Goal: Find specific page/section: Find specific page/section

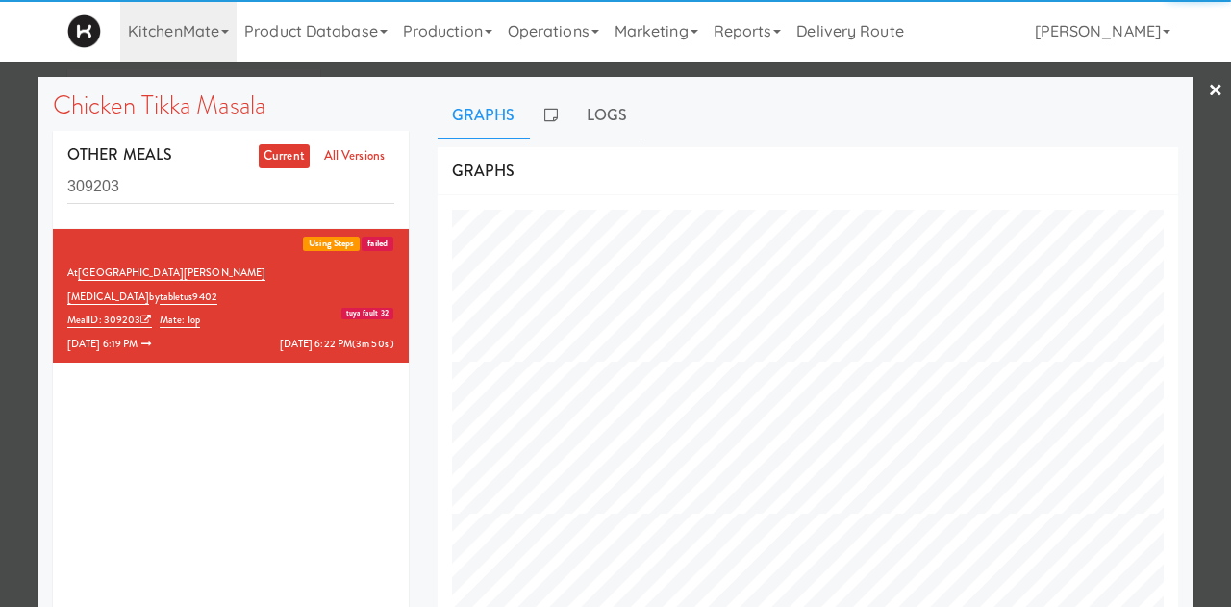
scroll to position [776, 769]
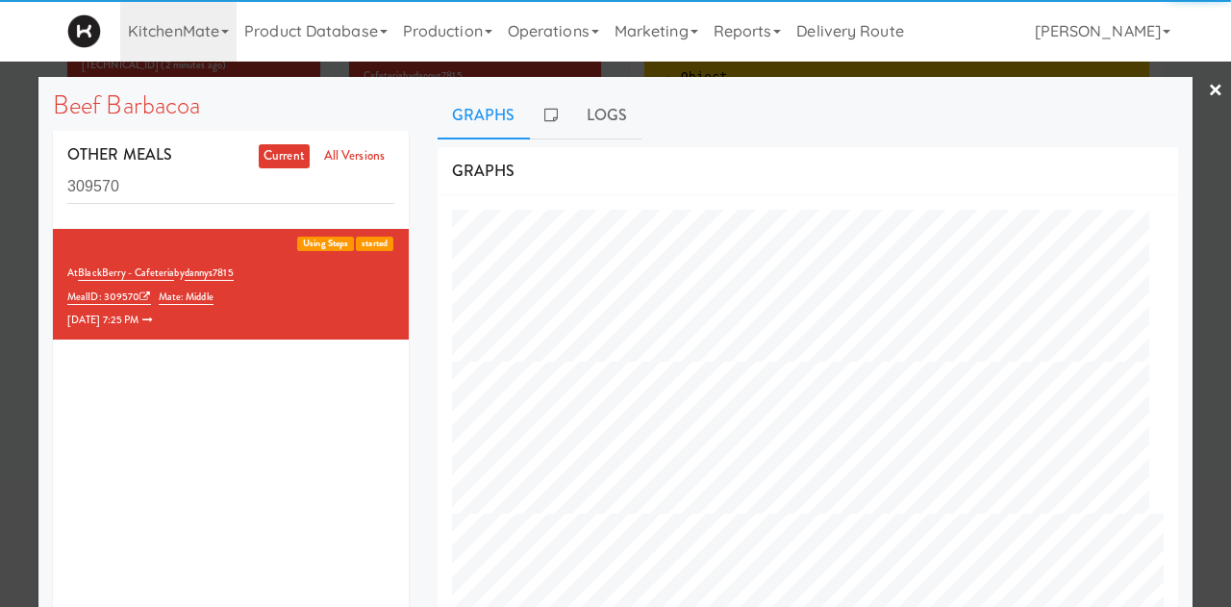
scroll to position [776, 769]
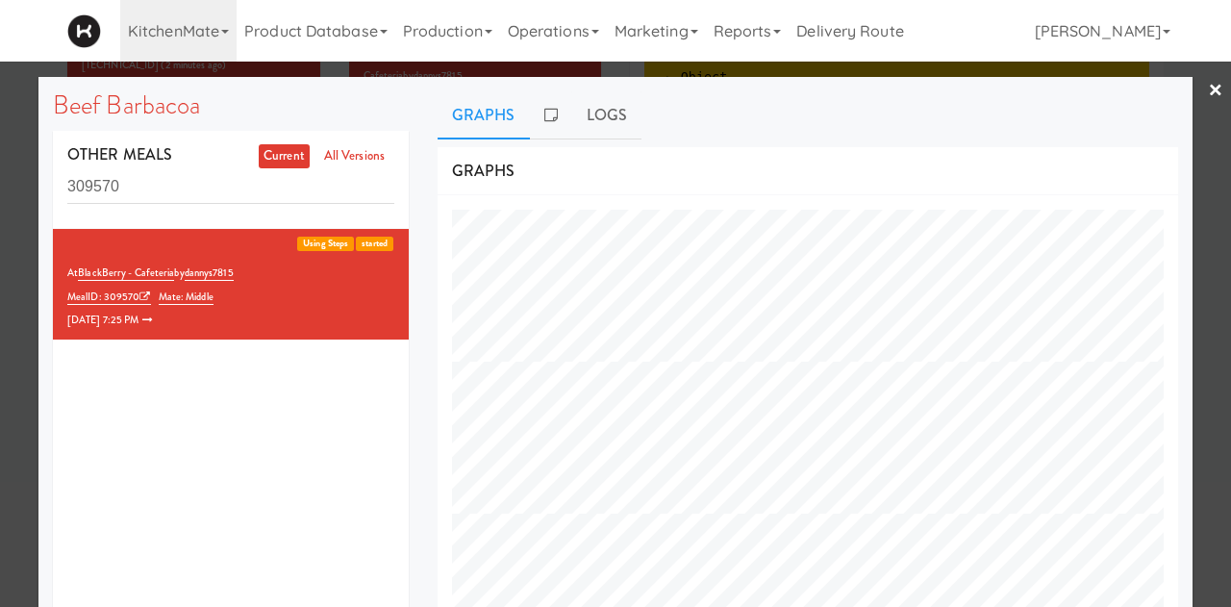
click at [1208, 98] on link "×" at bounding box center [1215, 92] width 15 height 60
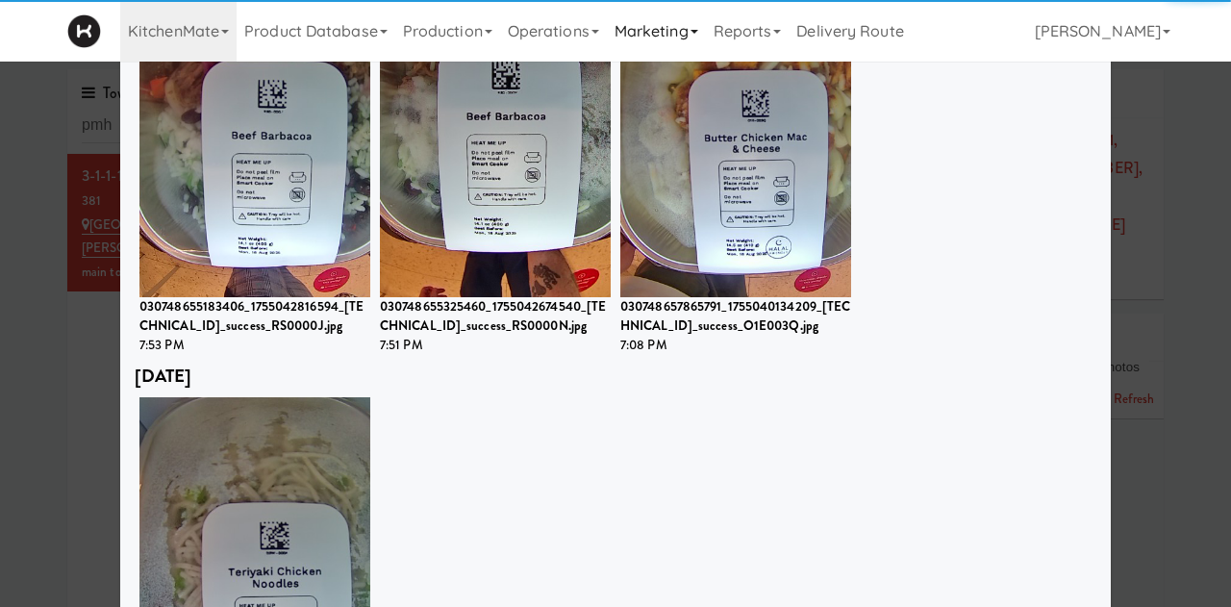
scroll to position [223, 0]
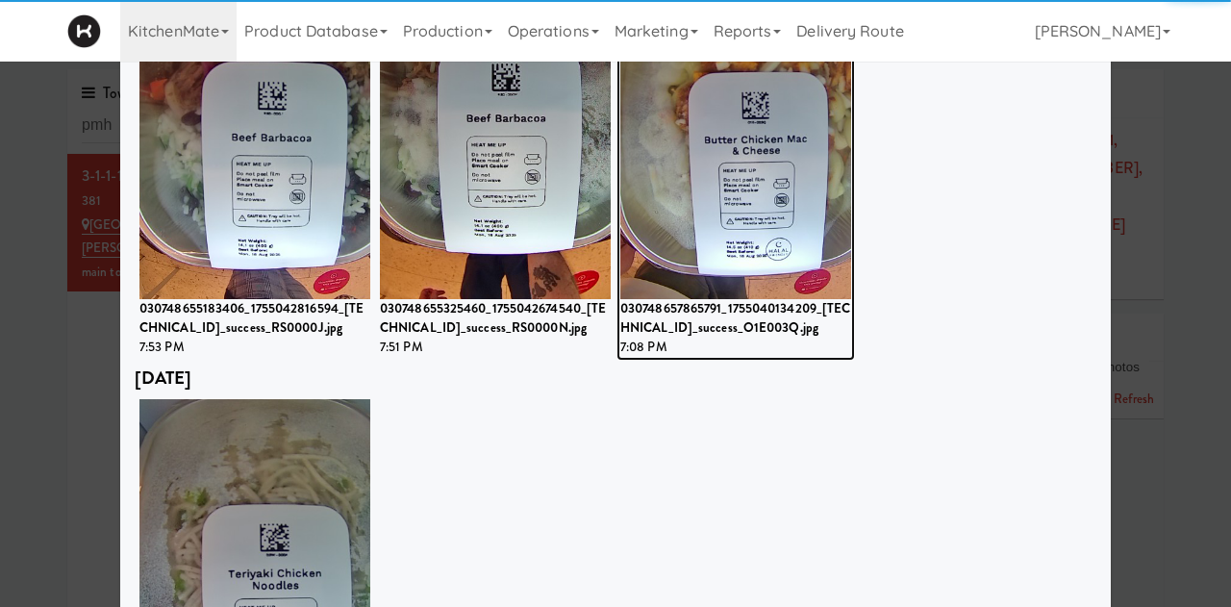
click at [736, 176] on img at bounding box center [735, 117] width 231 height 364
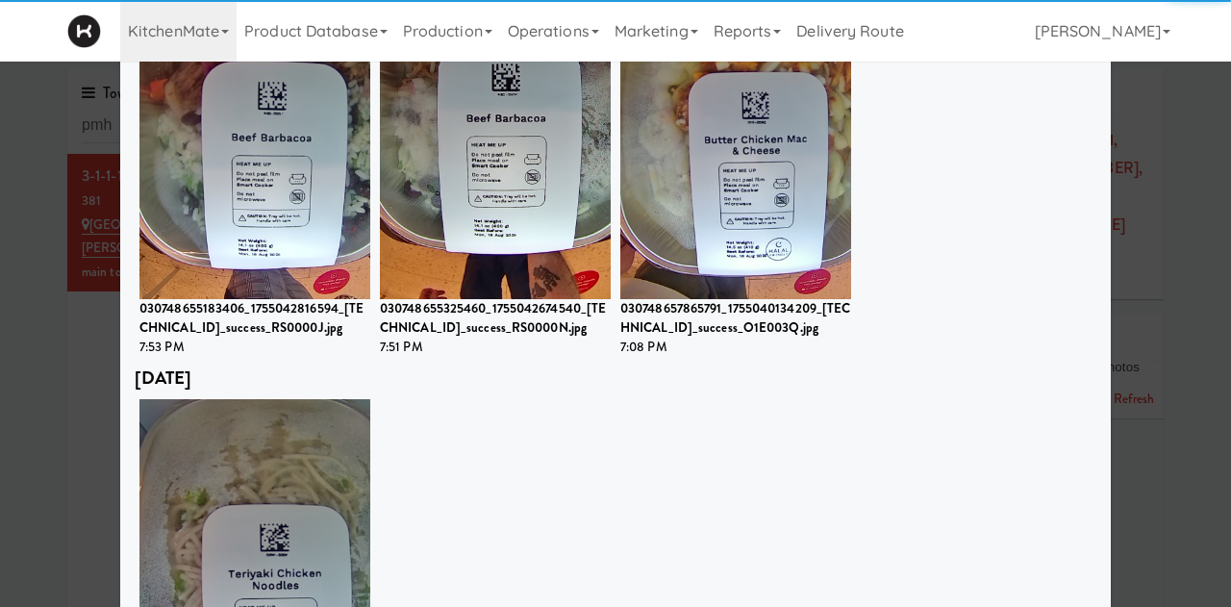
click at [528, 453] on div "August 11th 2025 030748813013427_1754884986573_192.168.11.245_success_D3W000A.j…" at bounding box center [616, 594] width 962 height 464
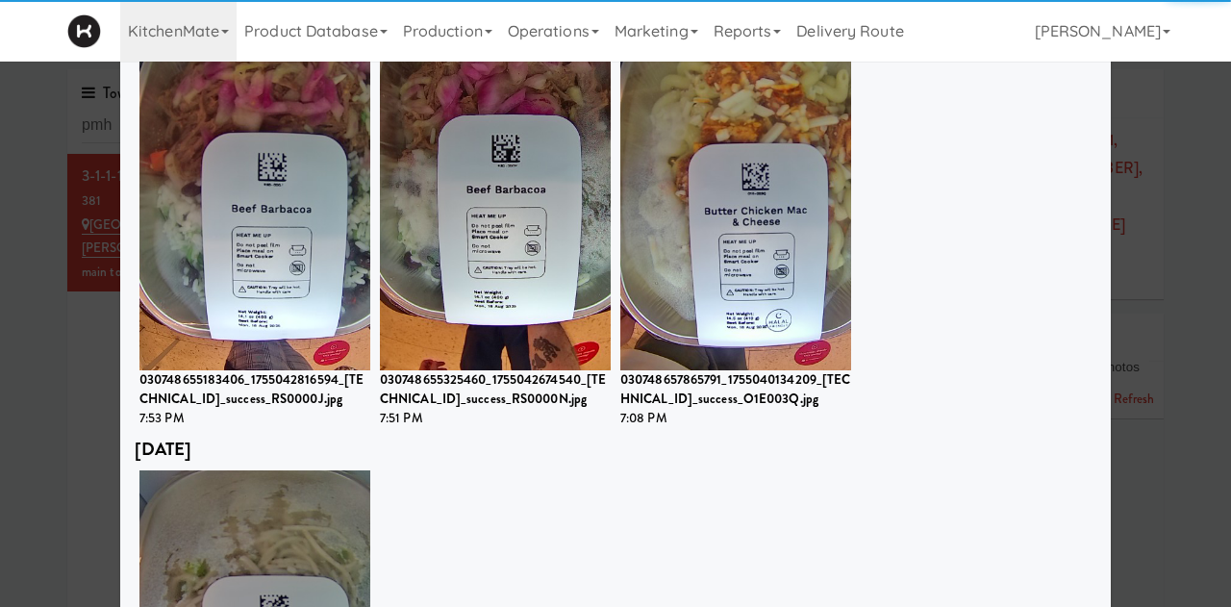
scroll to position [23, 0]
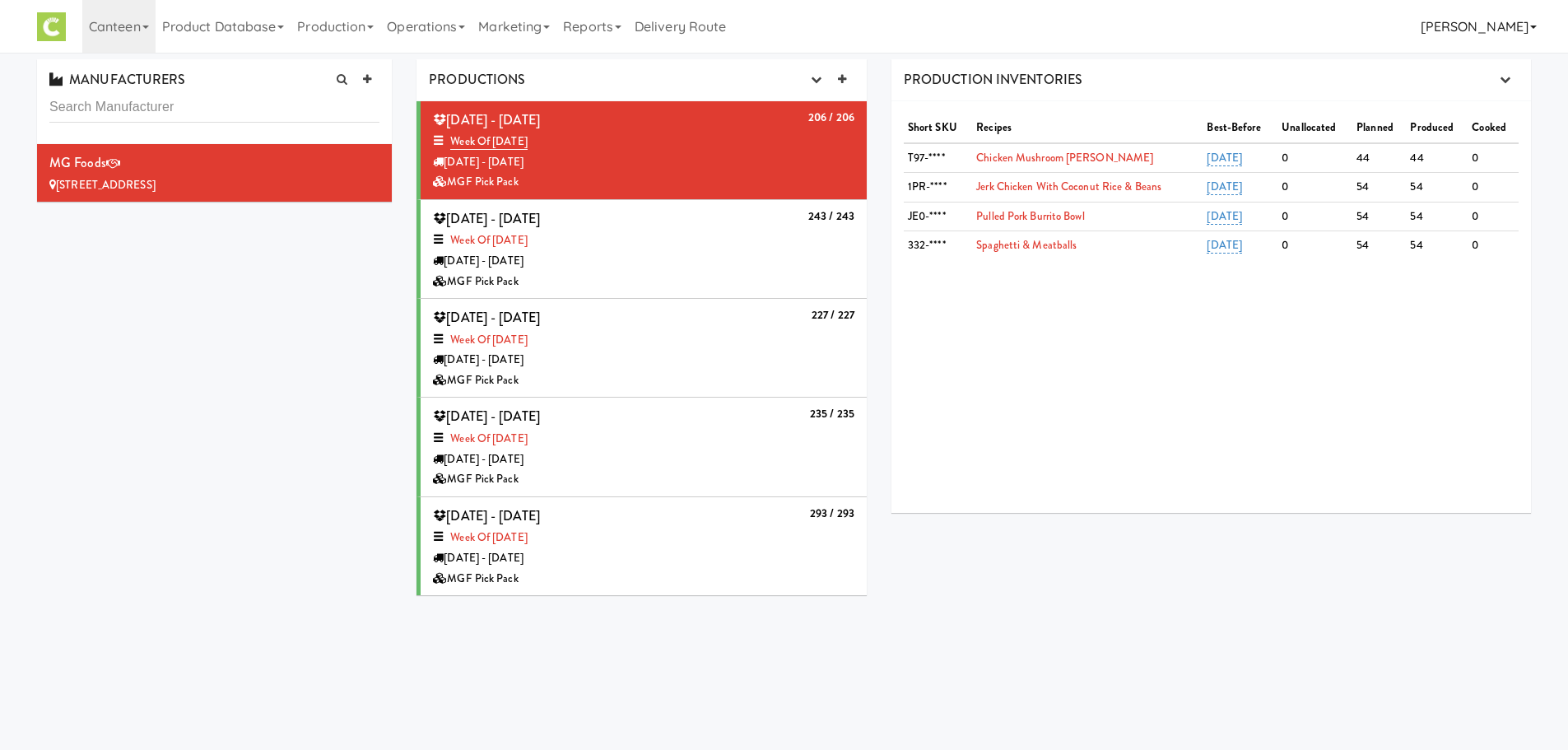
click at [1527, 32] on link "[PERSON_NAME]" at bounding box center [1478, 27] width 129 height 53
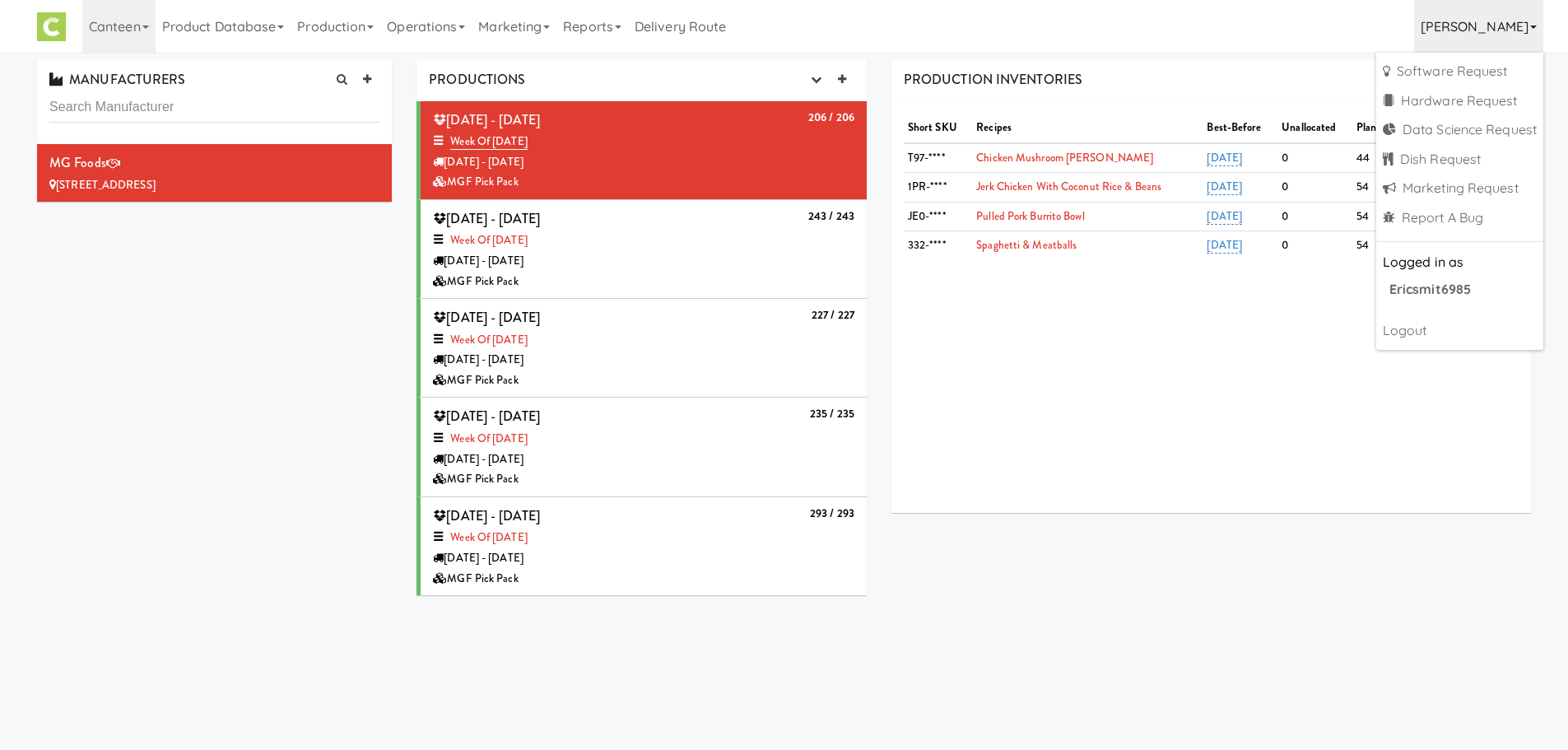
click at [1288, 447] on div "Short SKU Recipes Best-Before Unallocated Planned Produced Cooked T97-**** Chic…" at bounding box center [1210, 307] width 639 height 412
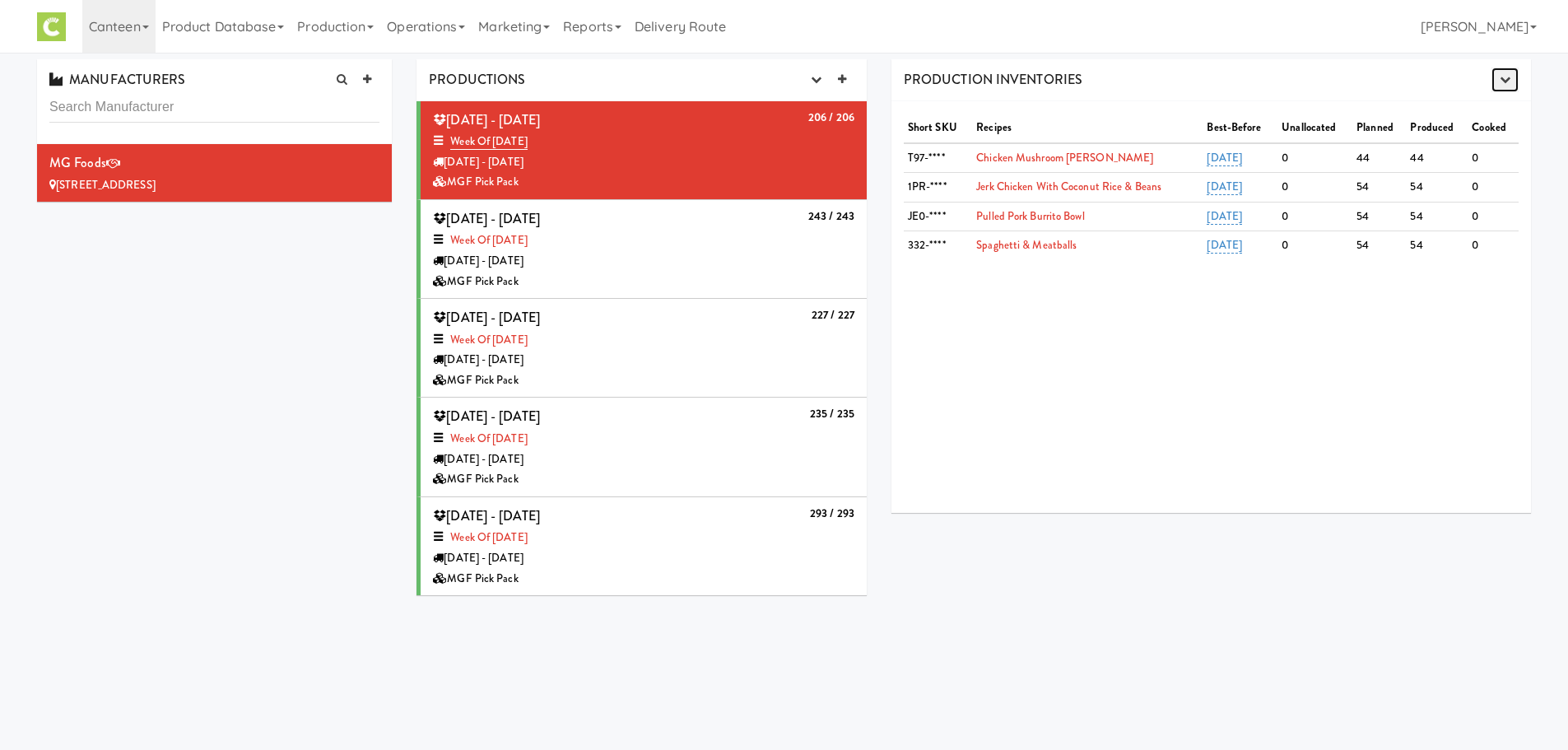
click at [1501, 84] on icon "button" at bounding box center [1505, 80] width 10 height 10
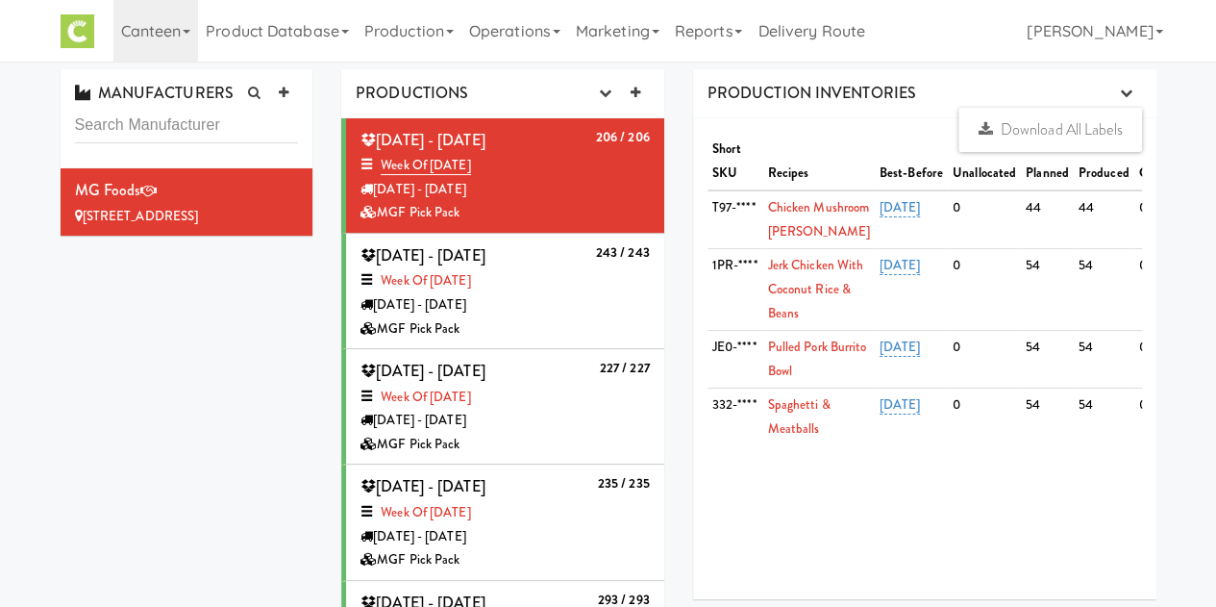
click at [640, 114] on div "PRODUCTIONS Production Planner" at bounding box center [502, 93] width 323 height 49
click at [604, 95] on icon "button" at bounding box center [604, 93] width 12 height 12
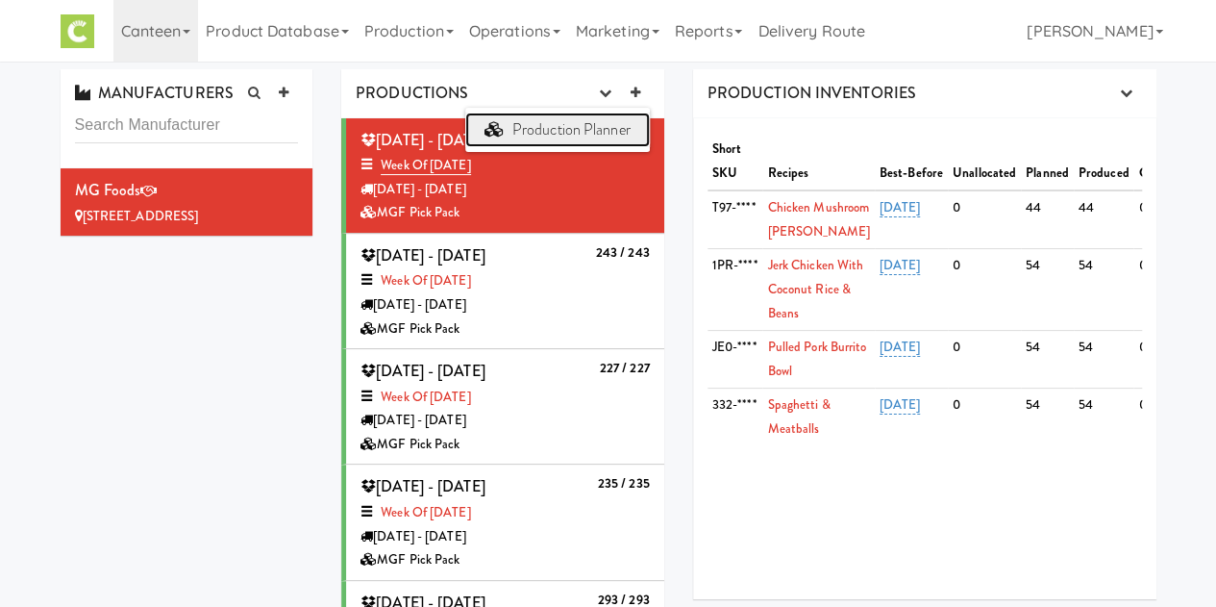
click at [581, 126] on link "Production Planner" at bounding box center [557, 129] width 185 height 35
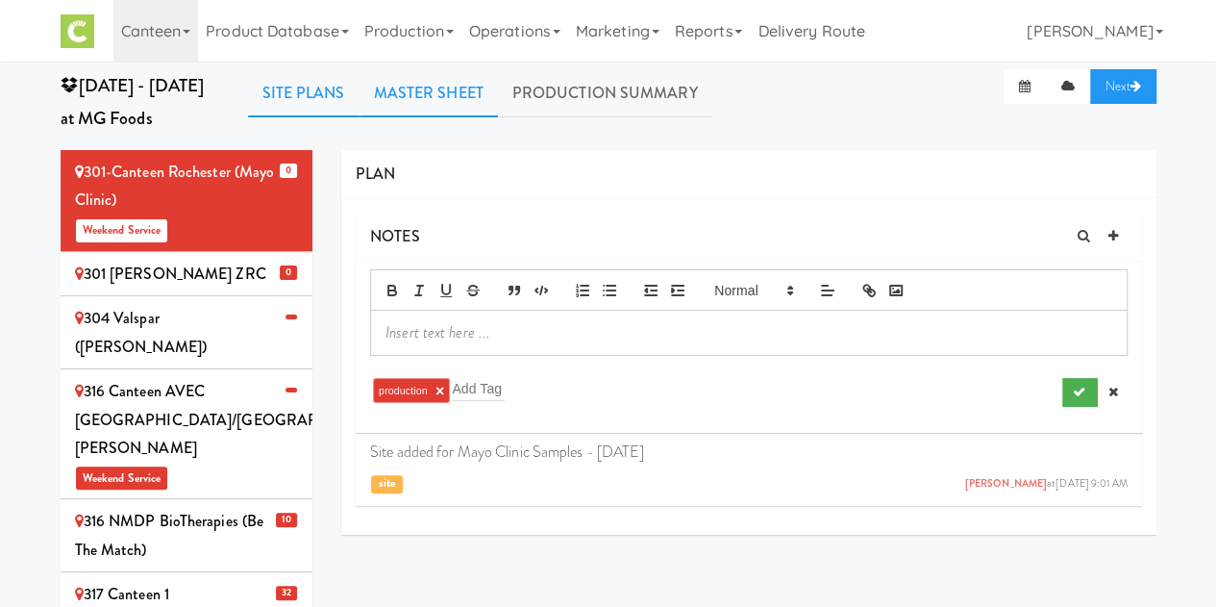
click at [416, 98] on link "Master Sheet" at bounding box center [429, 93] width 138 height 48
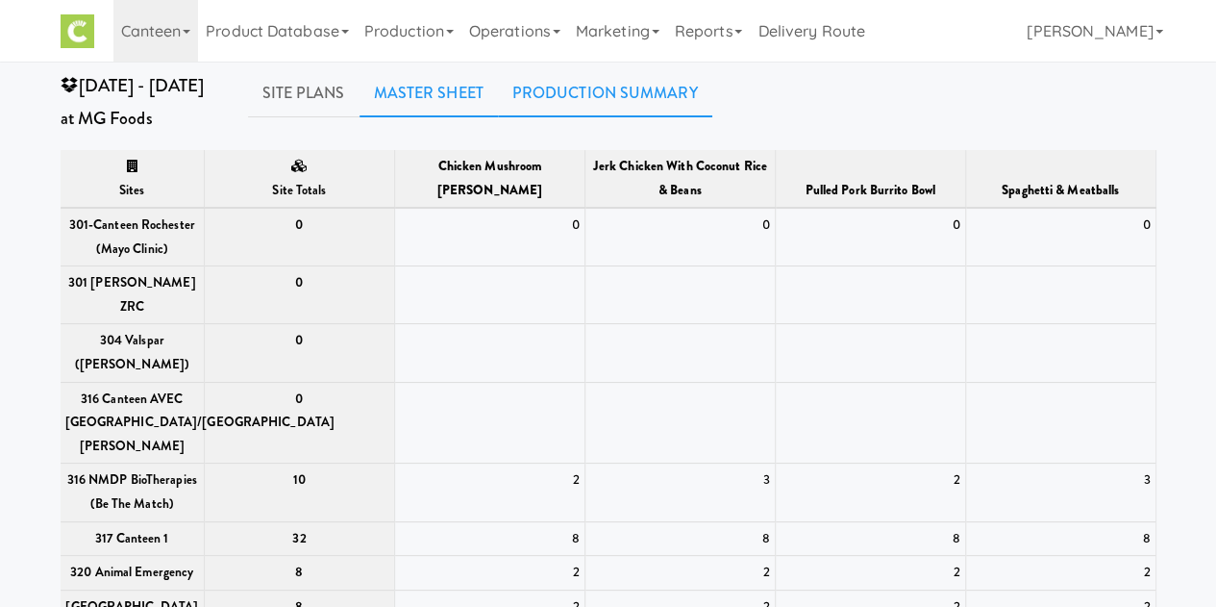
click at [596, 113] on link "Production Summary" at bounding box center [605, 93] width 214 height 48
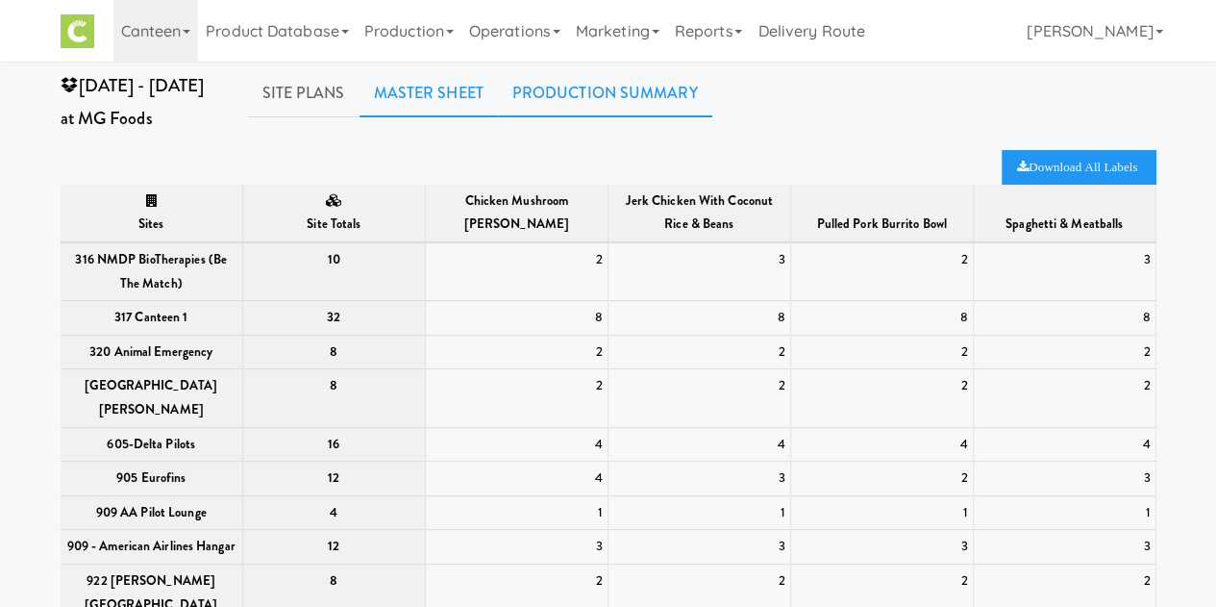
click at [426, 89] on link "Master Sheet" at bounding box center [429, 93] width 138 height 48
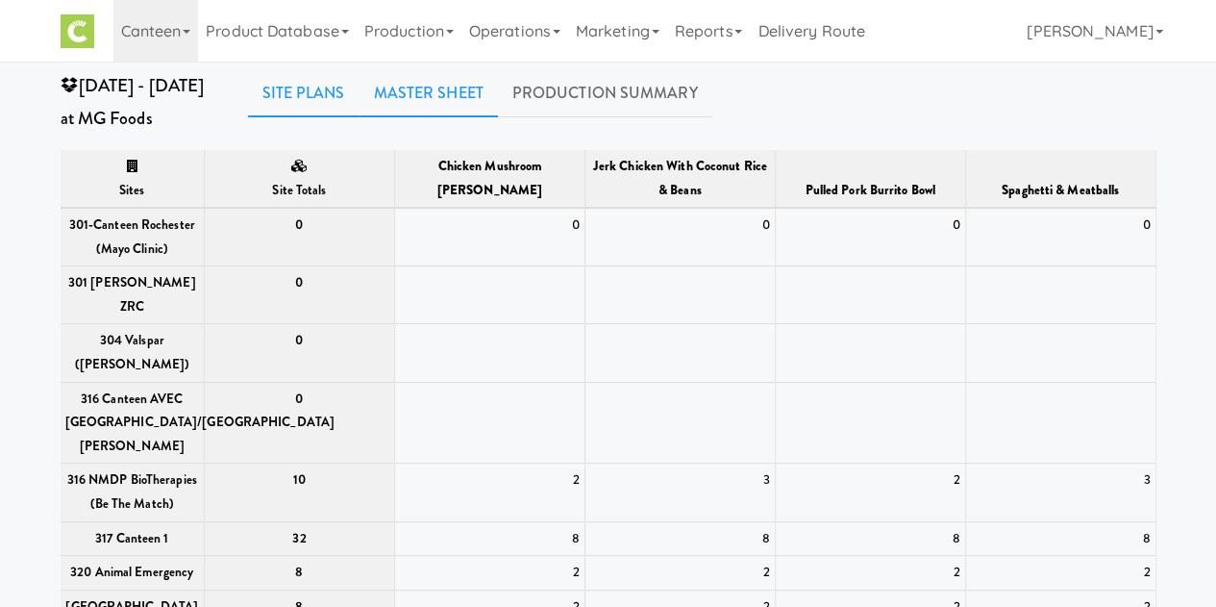
click at [315, 88] on link "Site Plans" at bounding box center [304, 93] width 112 height 48
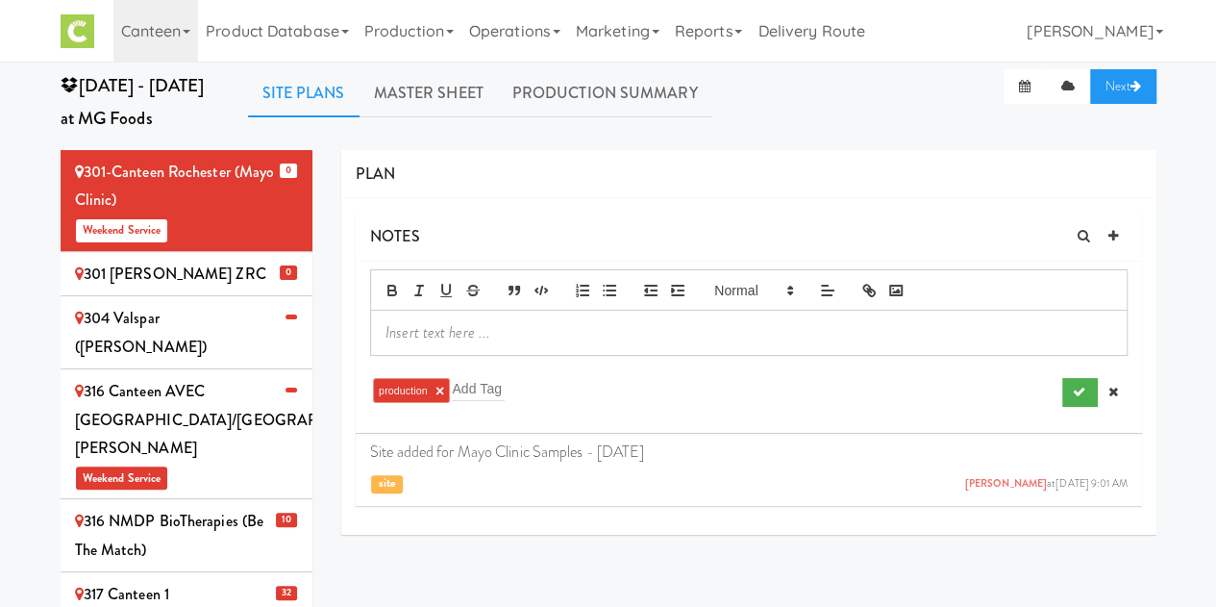
click at [253, 275] on div "301 [PERSON_NAME] ZRC" at bounding box center [187, 274] width 224 height 29
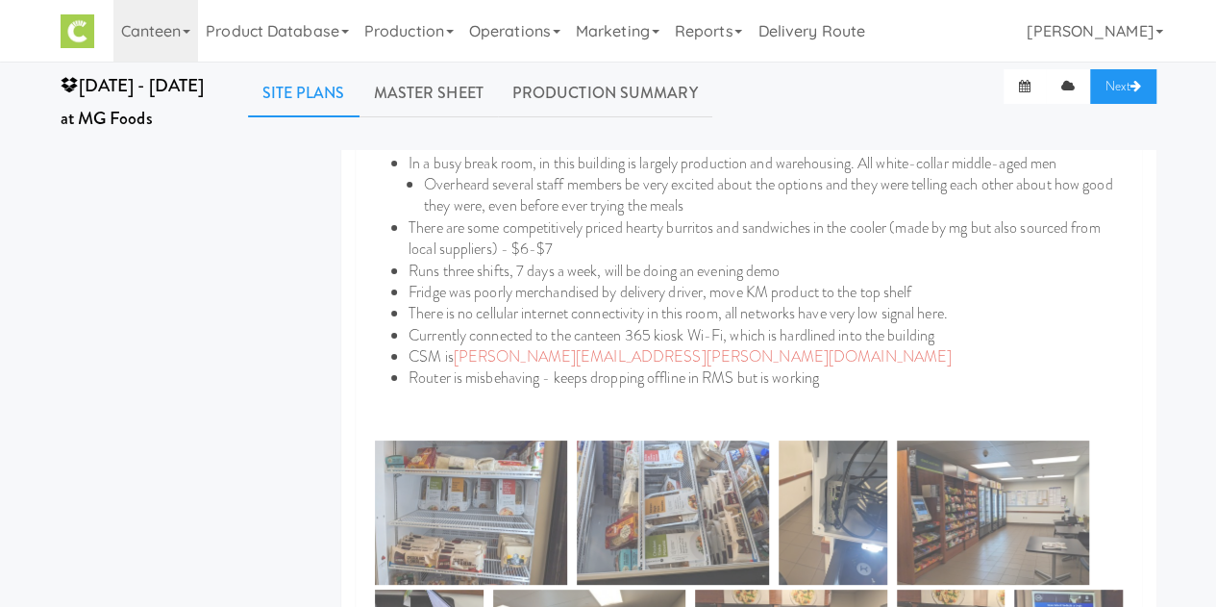
scroll to position [889, 0]
click at [615, 87] on link "Production Summary" at bounding box center [605, 93] width 214 height 48
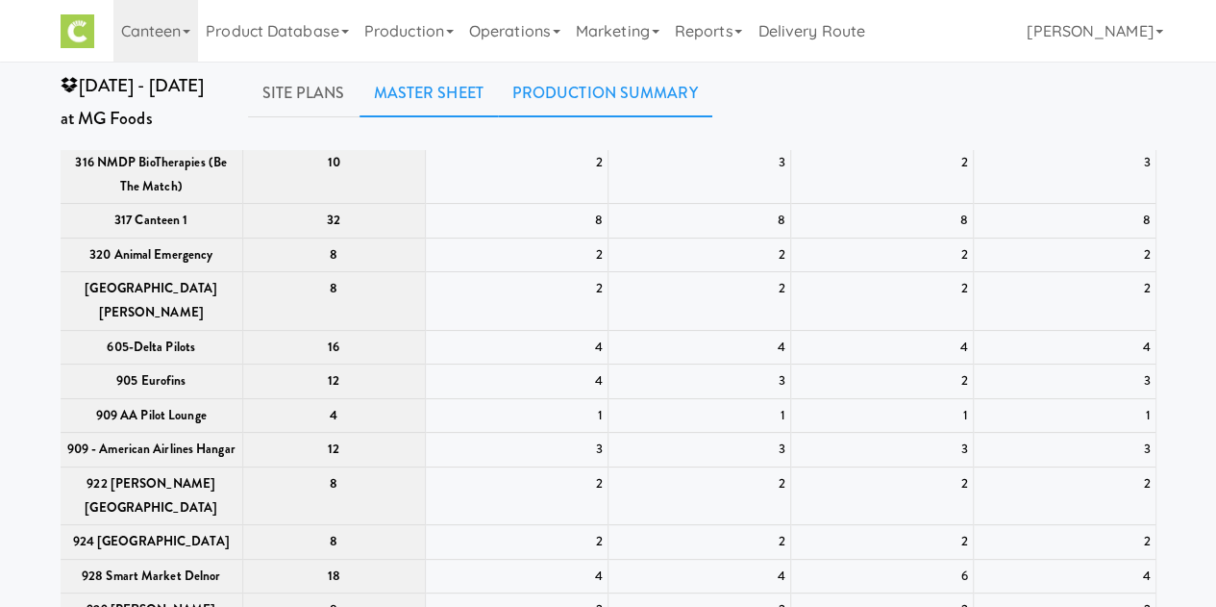
click at [381, 106] on link "Master Sheet" at bounding box center [429, 93] width 138 height 48
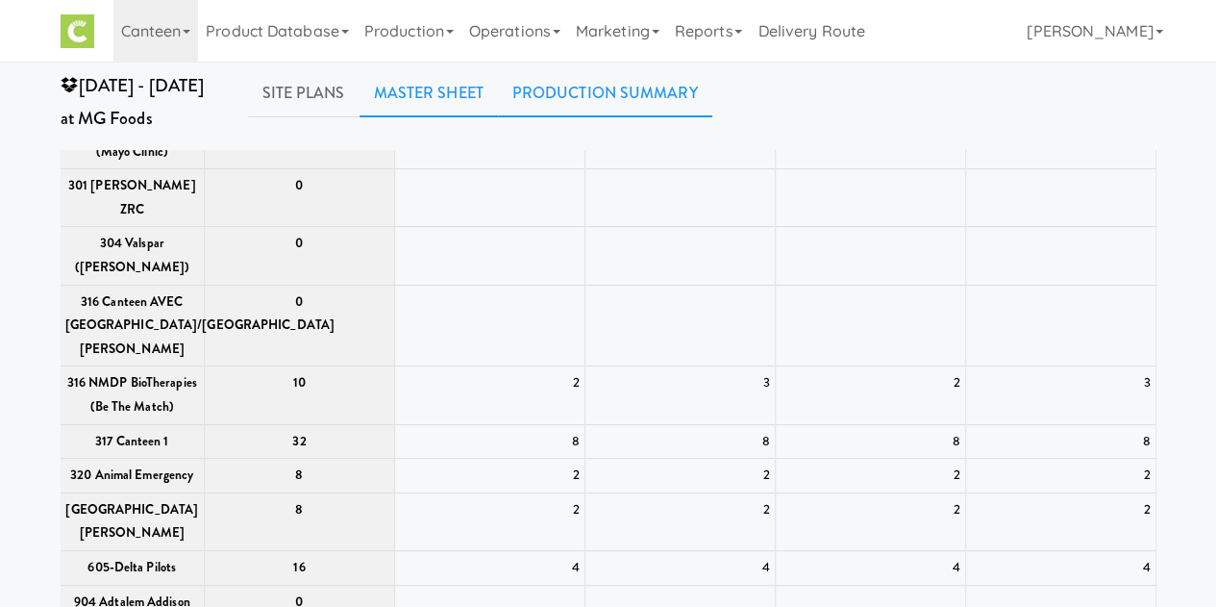
click at [674, 106] on link "Production Summary" at bounding box center [605, 93] width 214 height 48
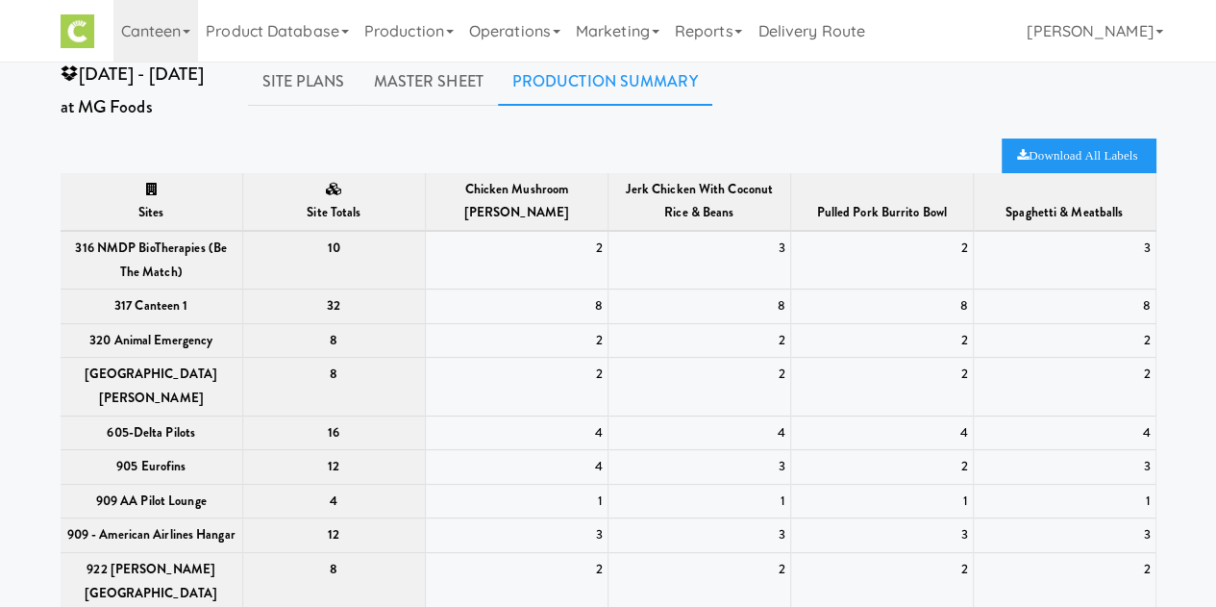
scroll to position [0, 0]
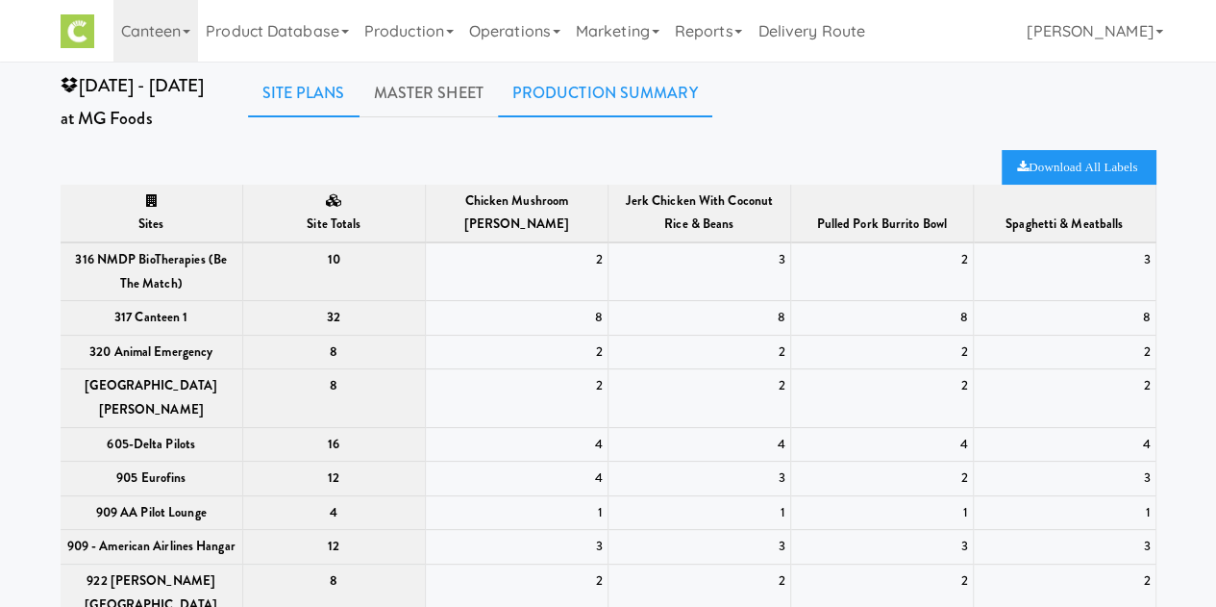
click at [299, 86] on link "Site Plans" at bounding box center [304, 93] width 112 height 48
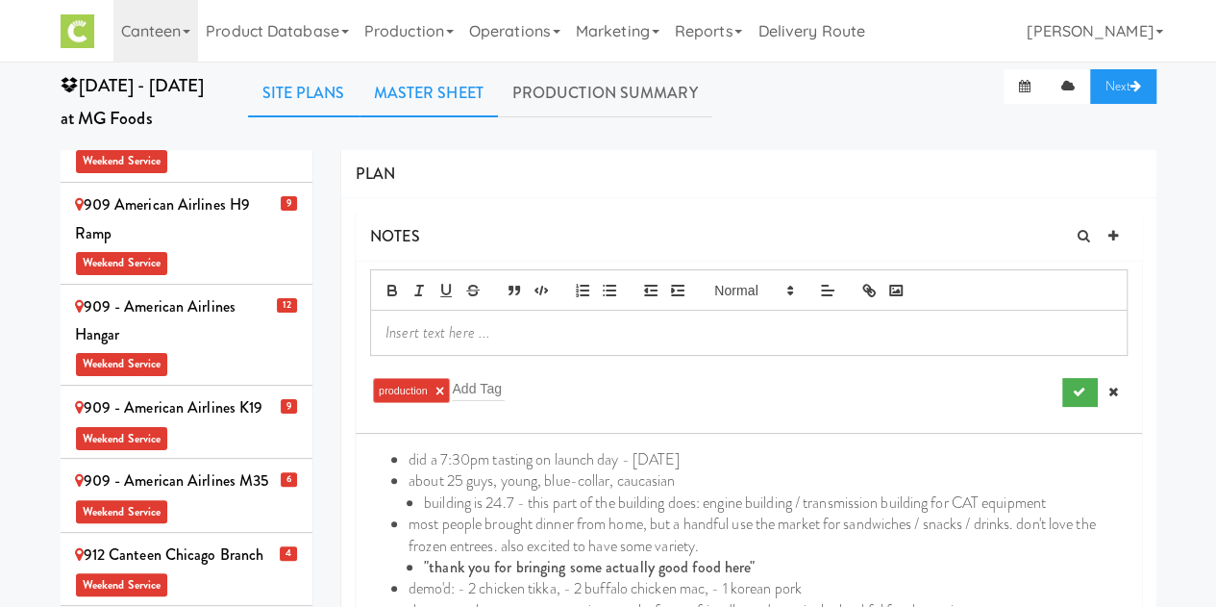
click at [440, 113] on link "Master Sheet" at bounding box center [429, 93] width 138 height 48
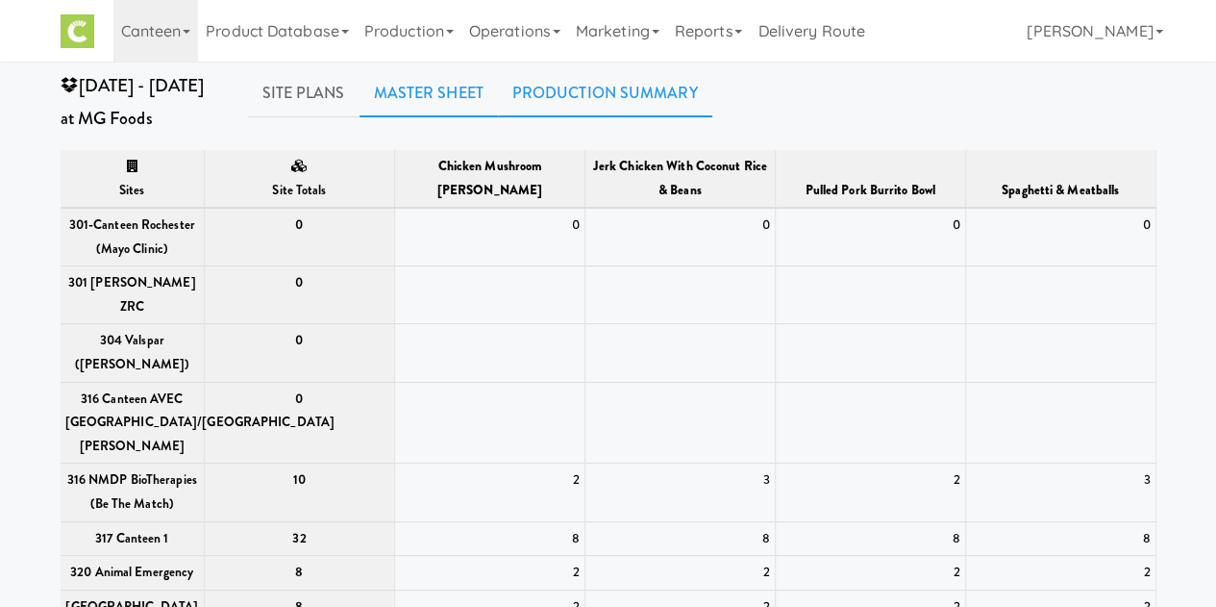
click at [557, 107] on link "Production Summary" at bounding box center [605, 93] width 214 height 48
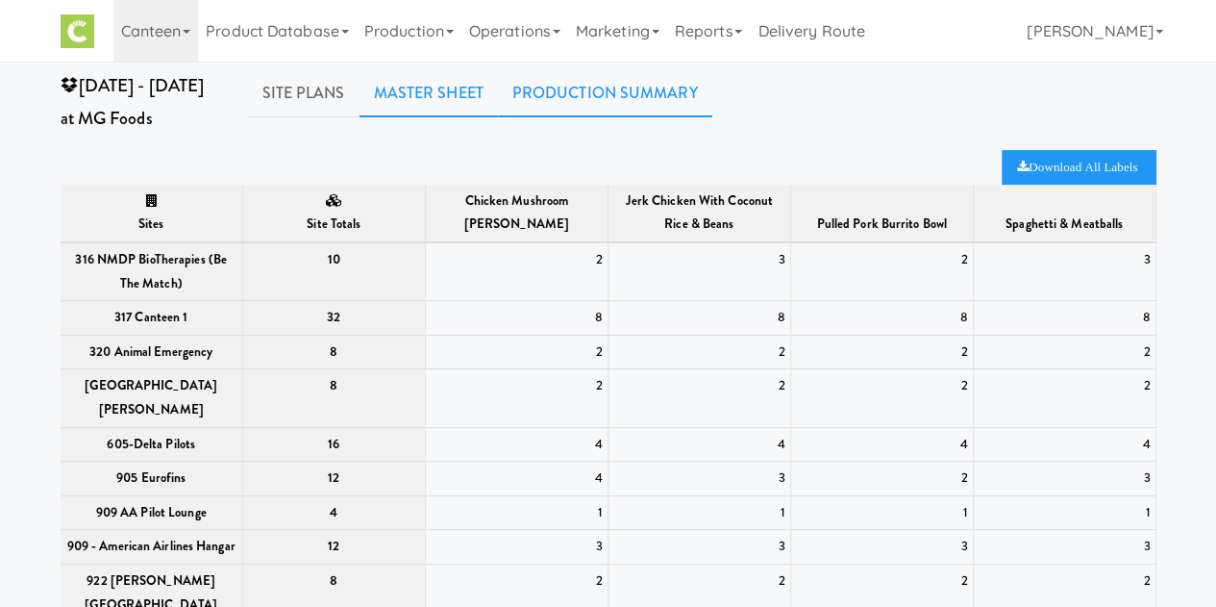
click at [415, 95] on link "Master Sheet" at bounding box center [429, 93] width 138 height 48
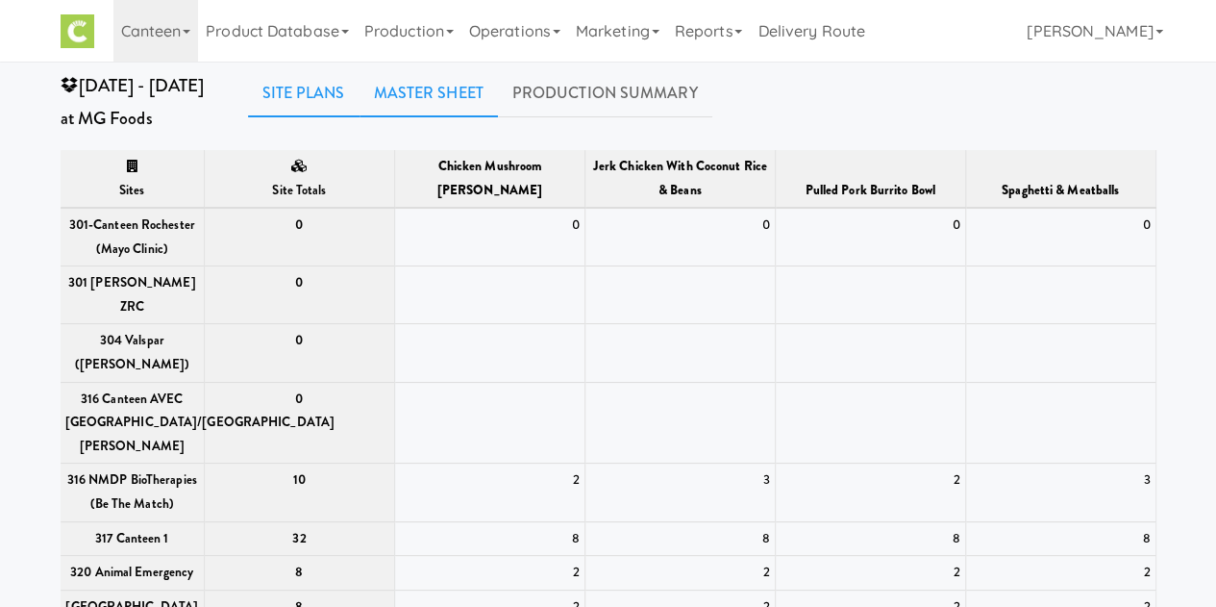
click at [329, 87] on link "Site Plans" at bounding box center [304, 93] width 112 height 48
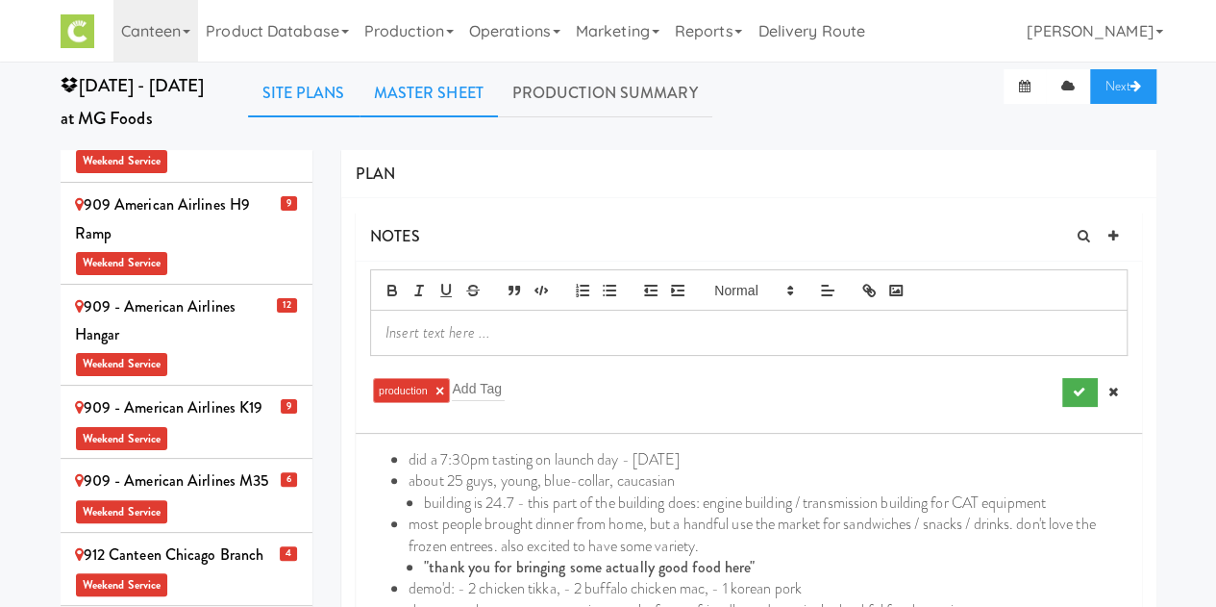
click at [408, 90] on link "Master Sheet" at bounding box center [429, 93] width 138 height 48
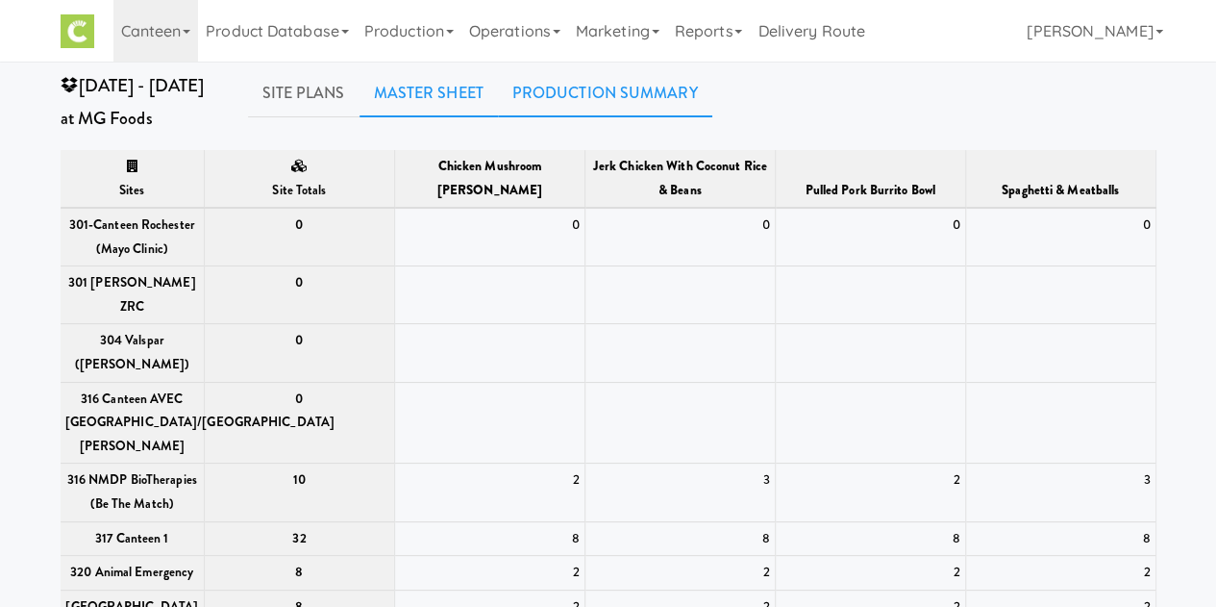
click at [579, 103] on link "Production Summary" at bounding box center [605, 93] width 214 height 48
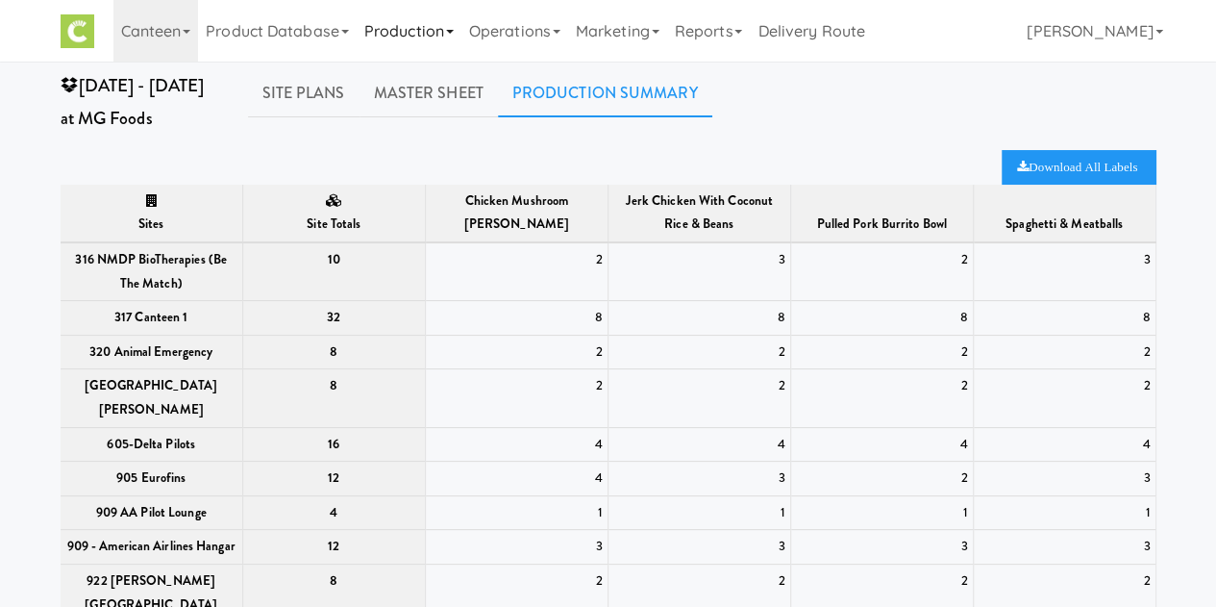
click at [396, 45] on link "Production" at bounding box center [409, 31] width 105 height 62
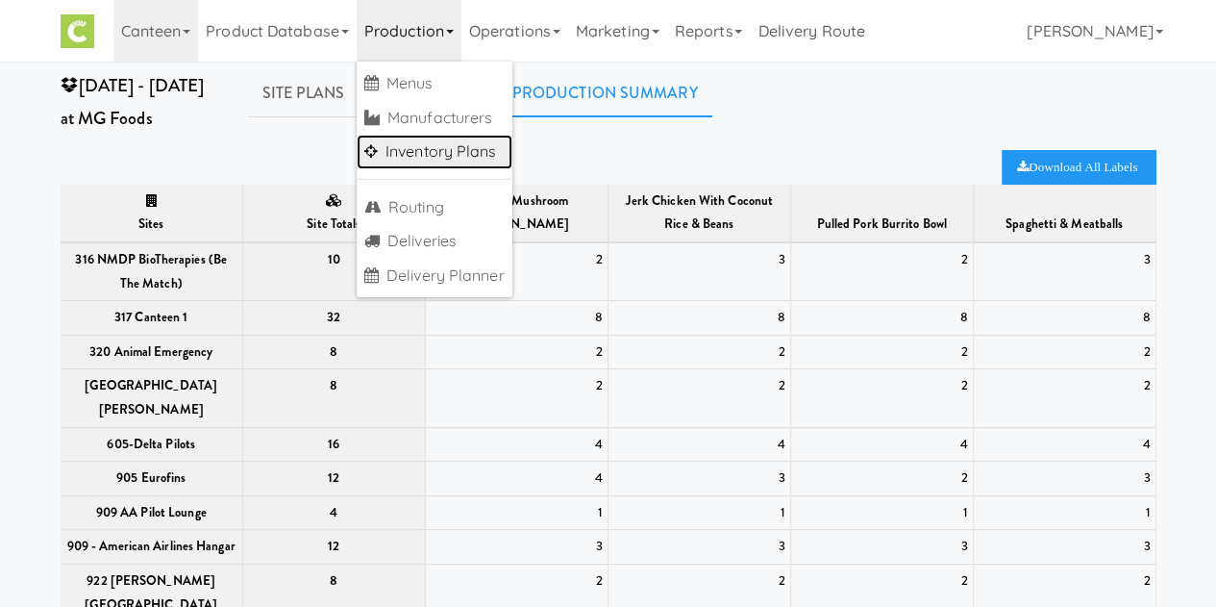
click at [408, 155] on link "Inventory Plans" at bounding box center [435, 152] width 156 height 35
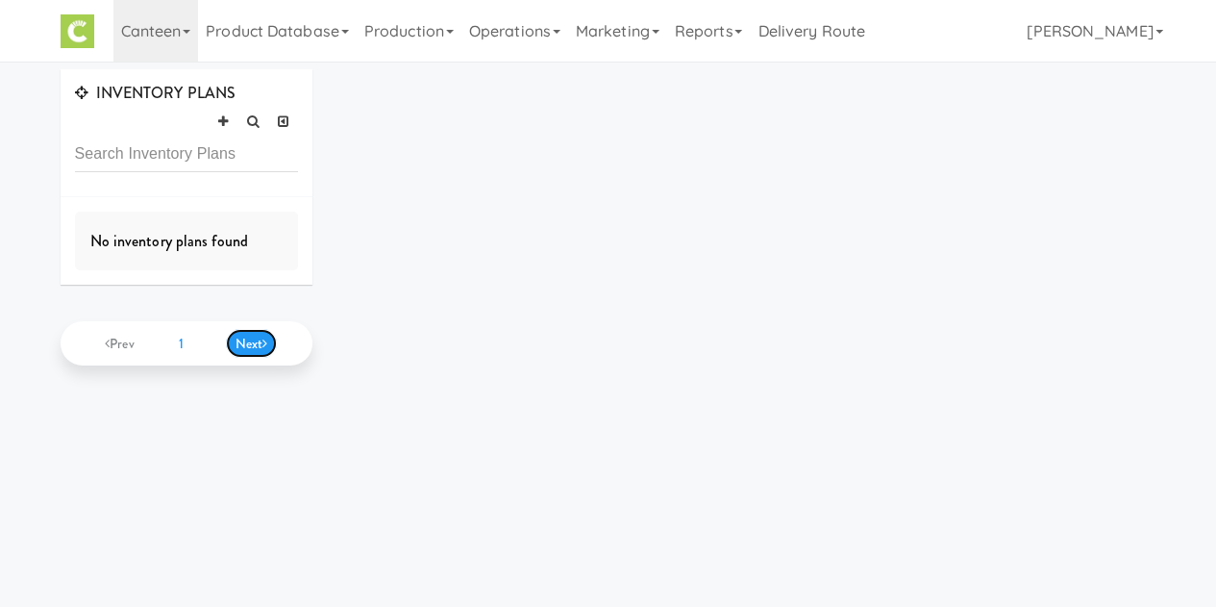
click at [244, 343] on span "Next" at bounding box center [252, 343] width 33 height 19
click at [418, 36] on link "Production" at bounding box center [409, 31] width 105 height 62
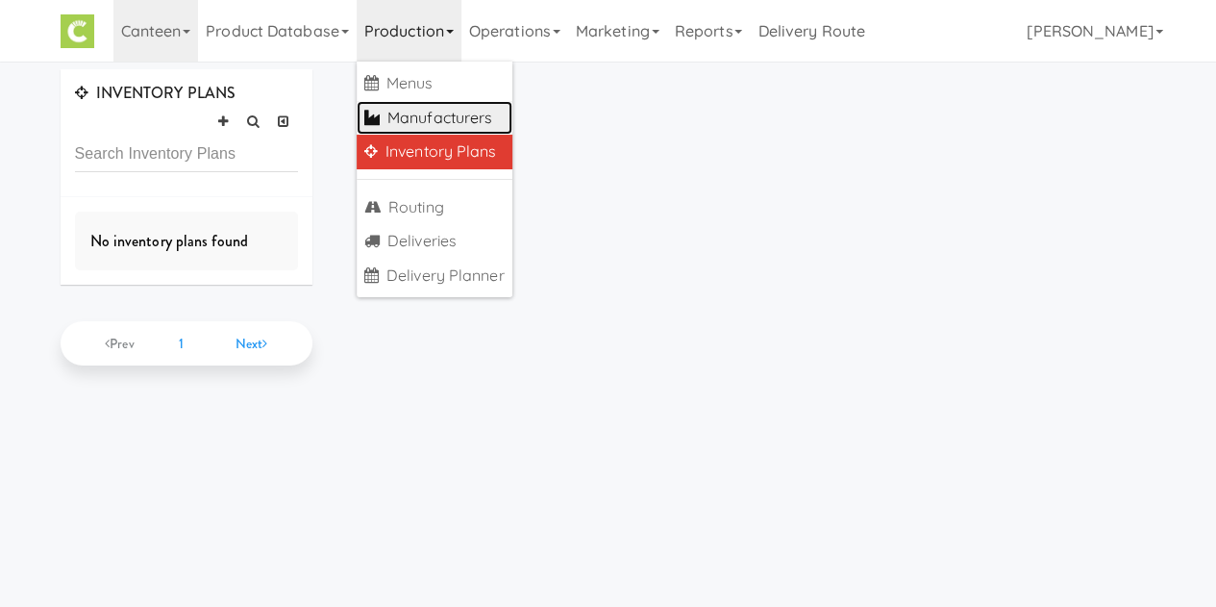
click at [430, 123] on link "Manufacturers" at bounding box center [435, 118] width 156 height 35
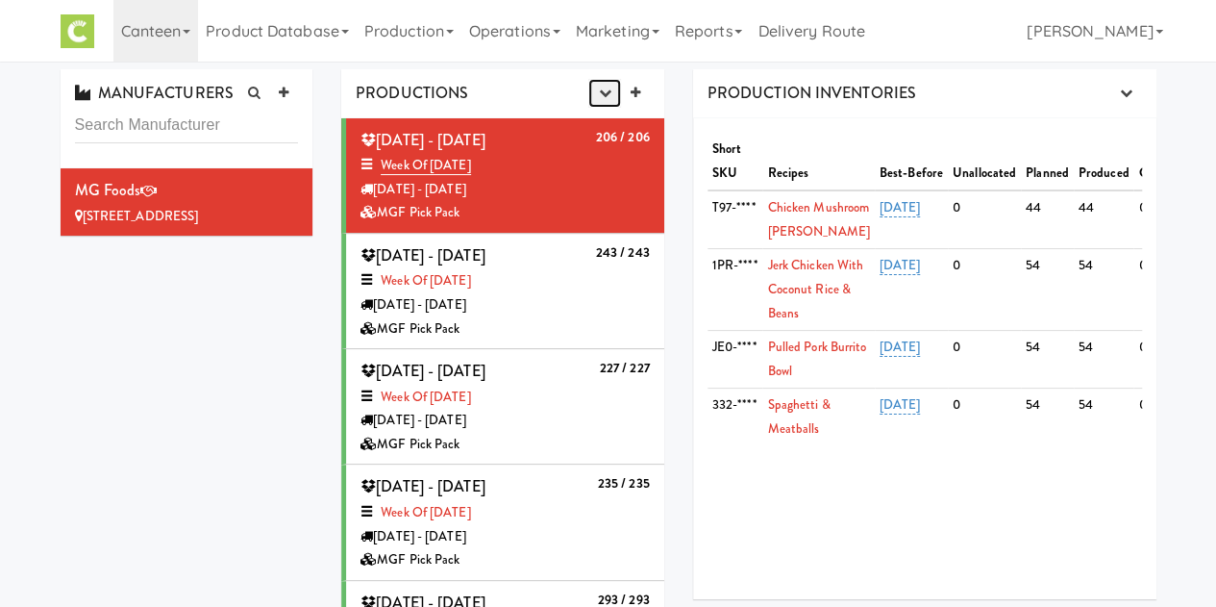
click at [600, 90] on icon "button" at bounding box center [604, 93] width 12 height 12
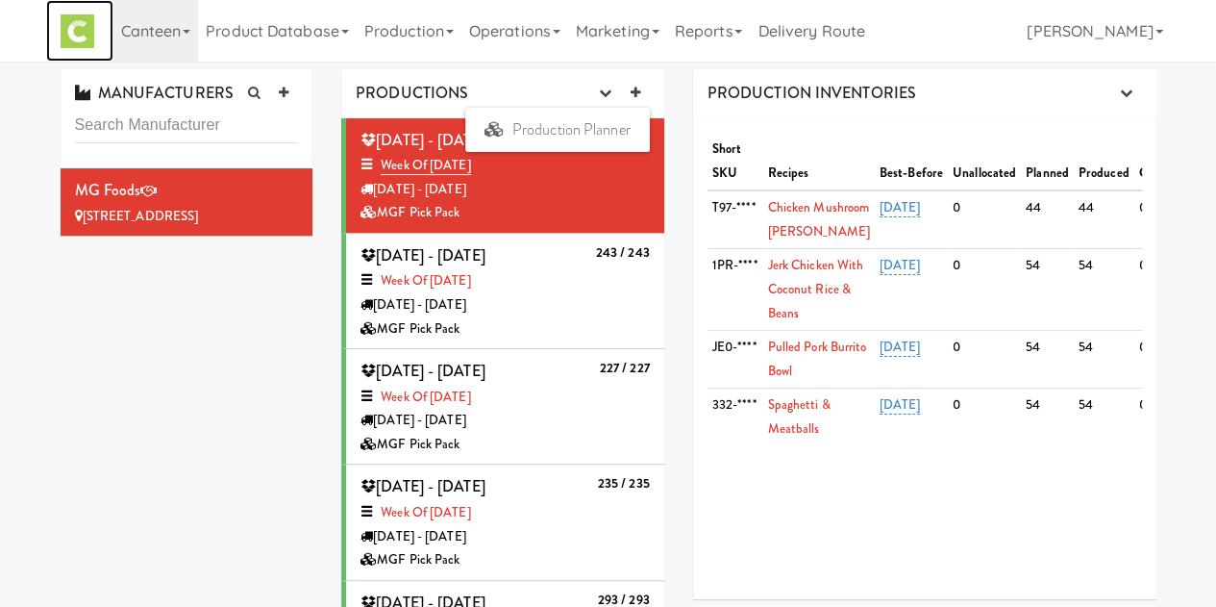
click at [93, 13] on link at bounding box center [79, 31] width 67 height 62
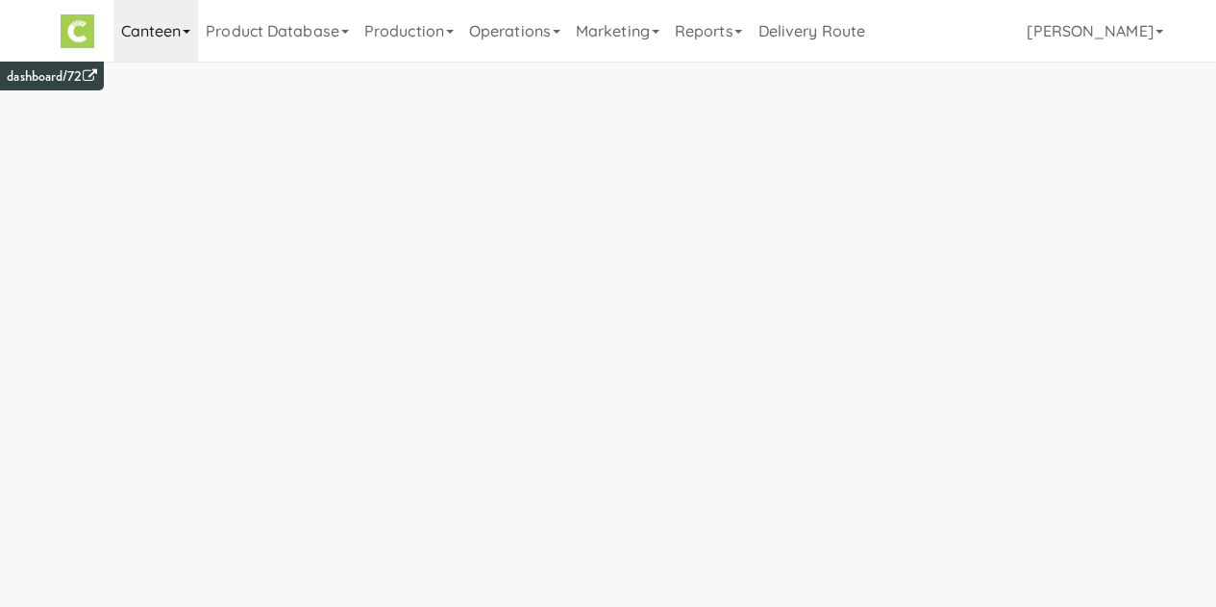
click at [163, 36] on link "Canteen" at bounding box center [156, 31] width 86 height 62
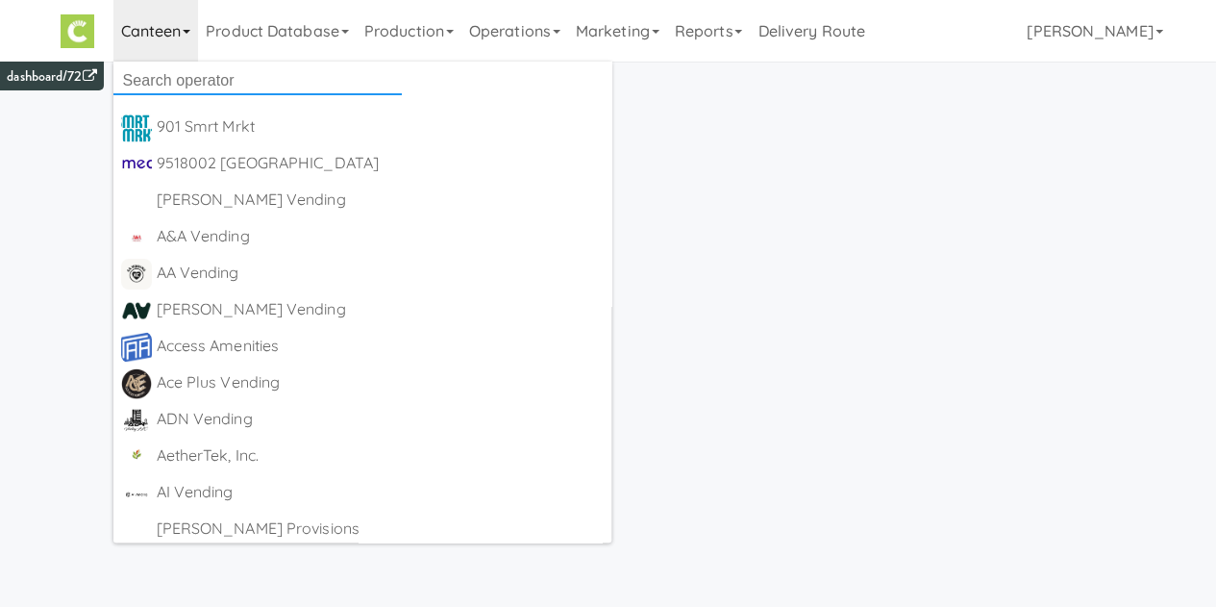
click at [165, 83] on input "text" at bounding box center [257, 80] width 288 height 29
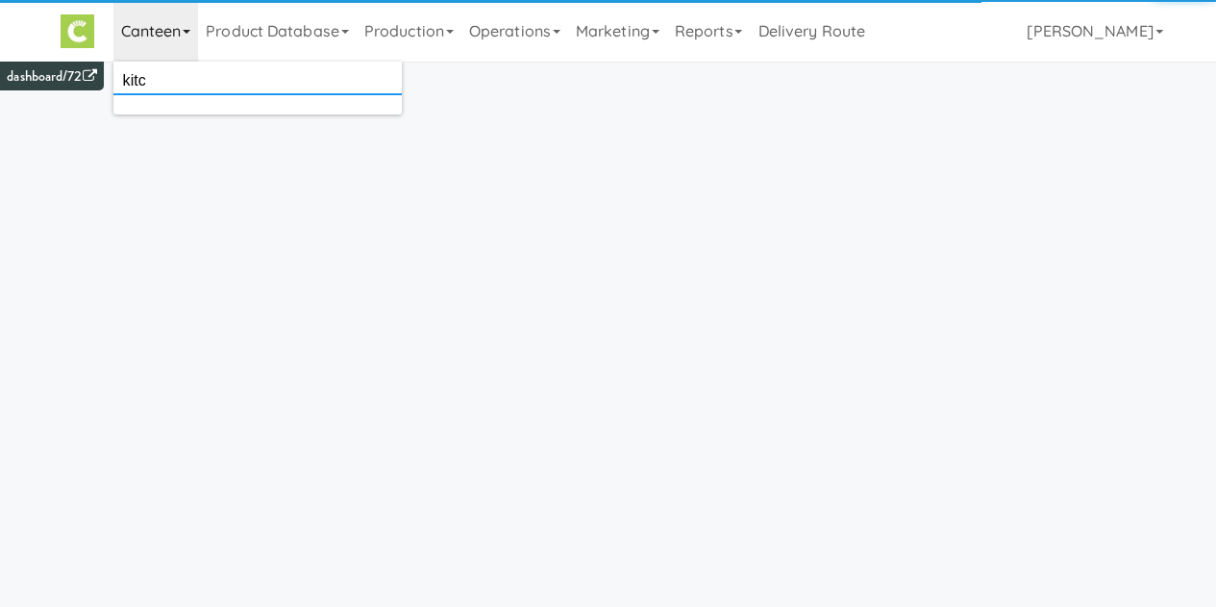
type input "kitc"
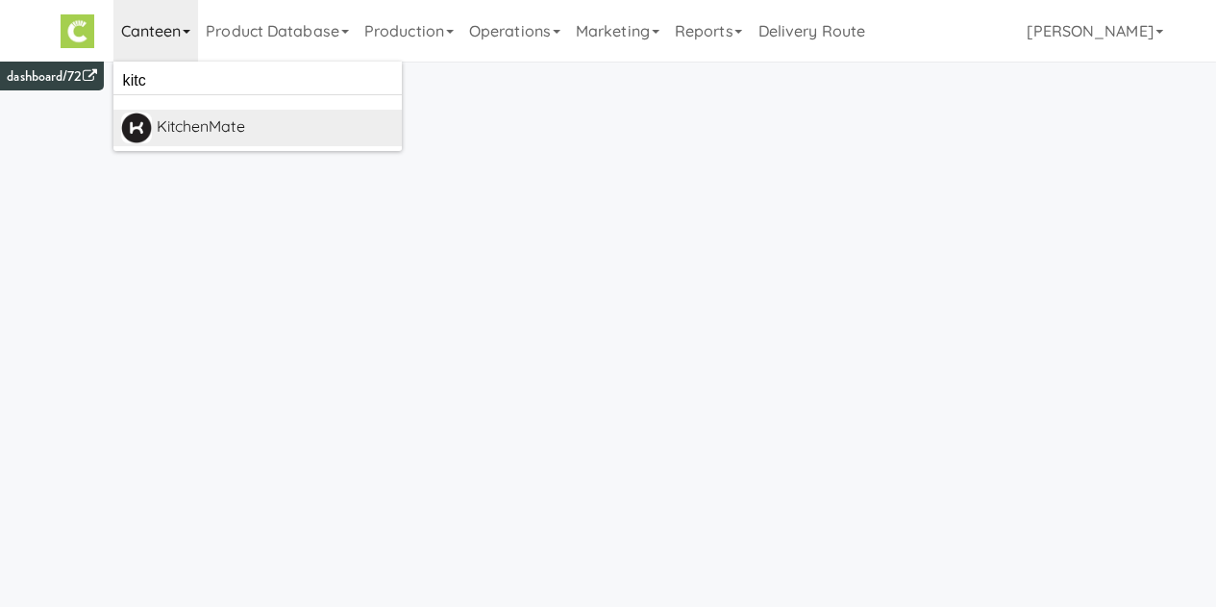
click at [302, 118] on div "KitchenMate" at bounding box center [275, 126] width 237 height 29
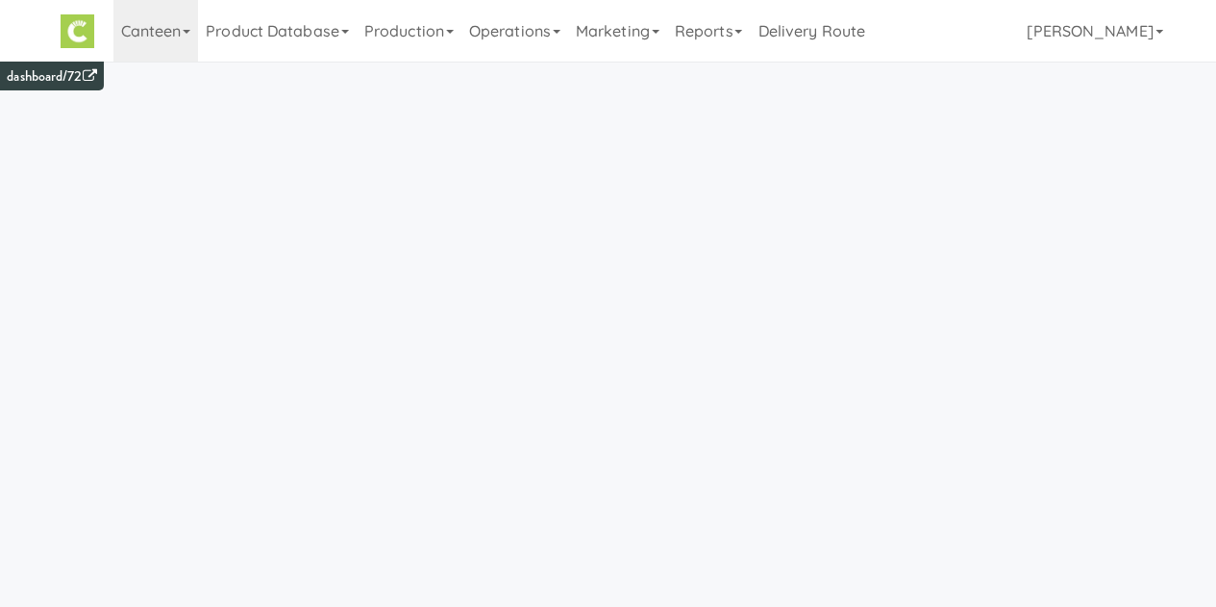
click at [169, 35] on link "Canteen" at bounding box center [156, 31] width 86 height 62
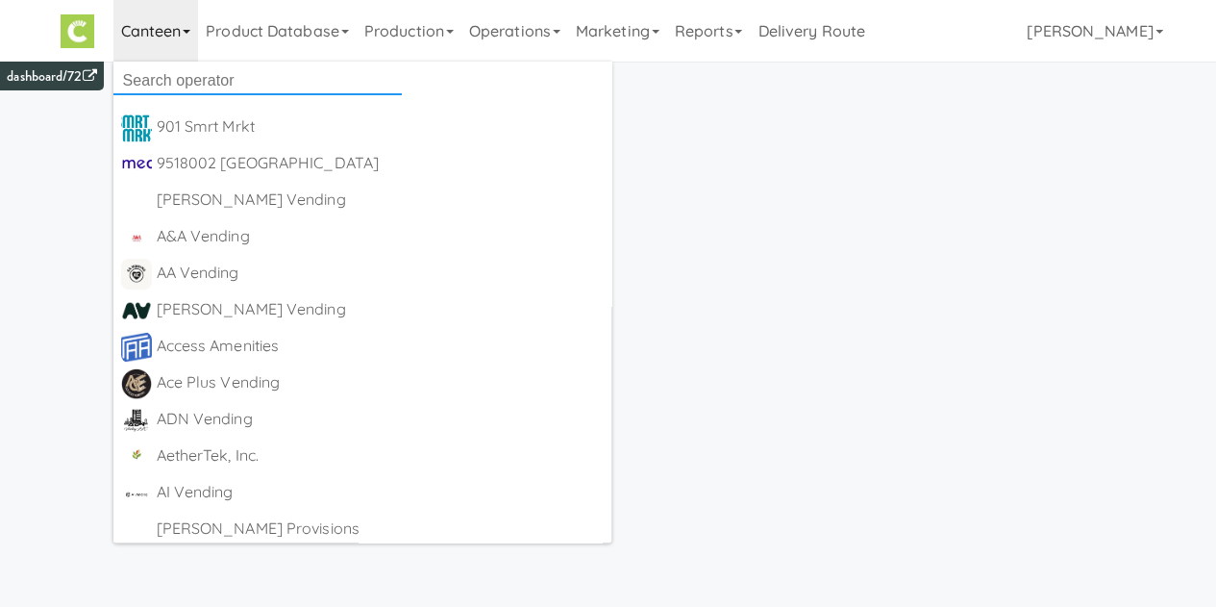
click at [156, 87] on input "text" at bounding box center [257, 80] width 288 height 29
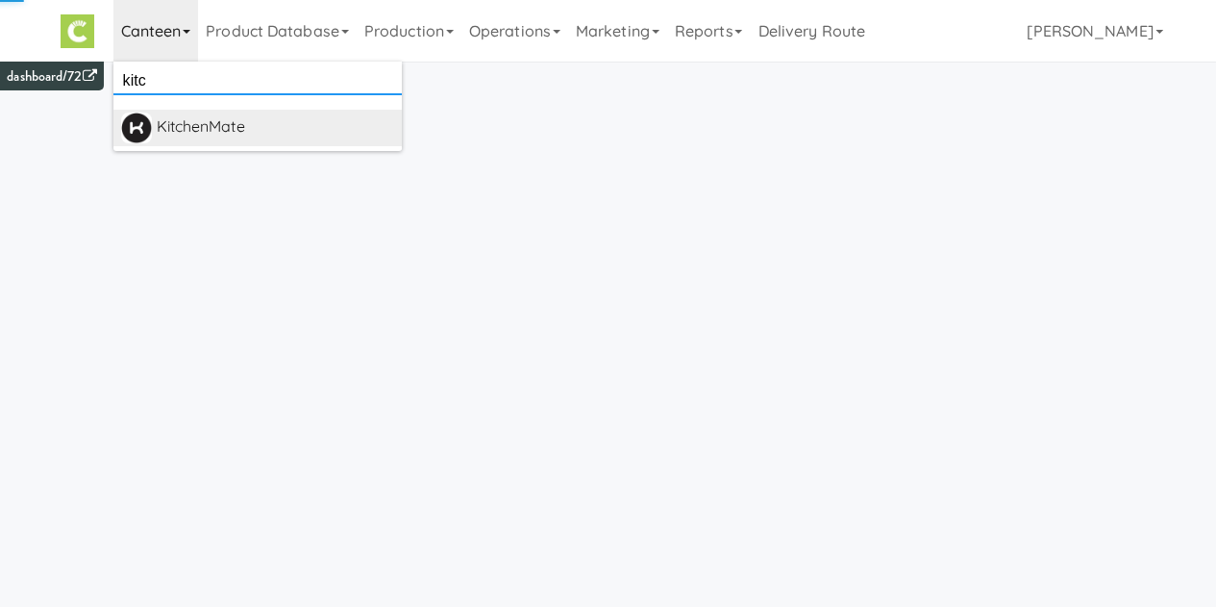
type input "kitc"
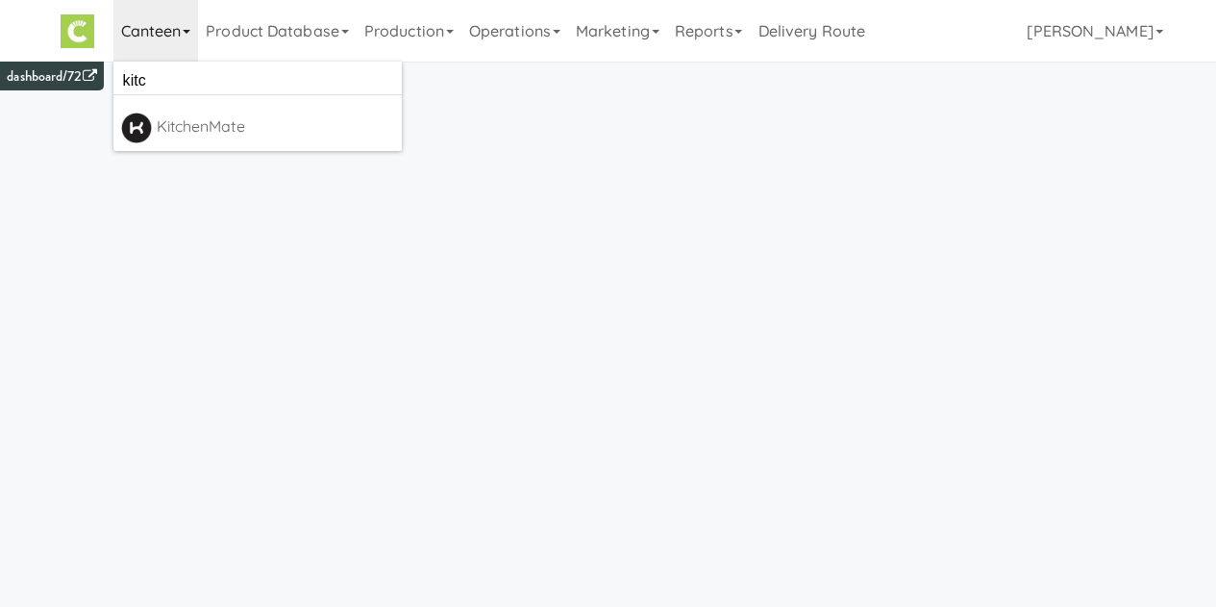
click at [185, 125] on div "KitchenMate" at bounding box center [275, 126] width 237 height 29
click at [1134, 34] on link "[PERSON_NAME]" at bounding box center [1094, 31] width 151 height 62
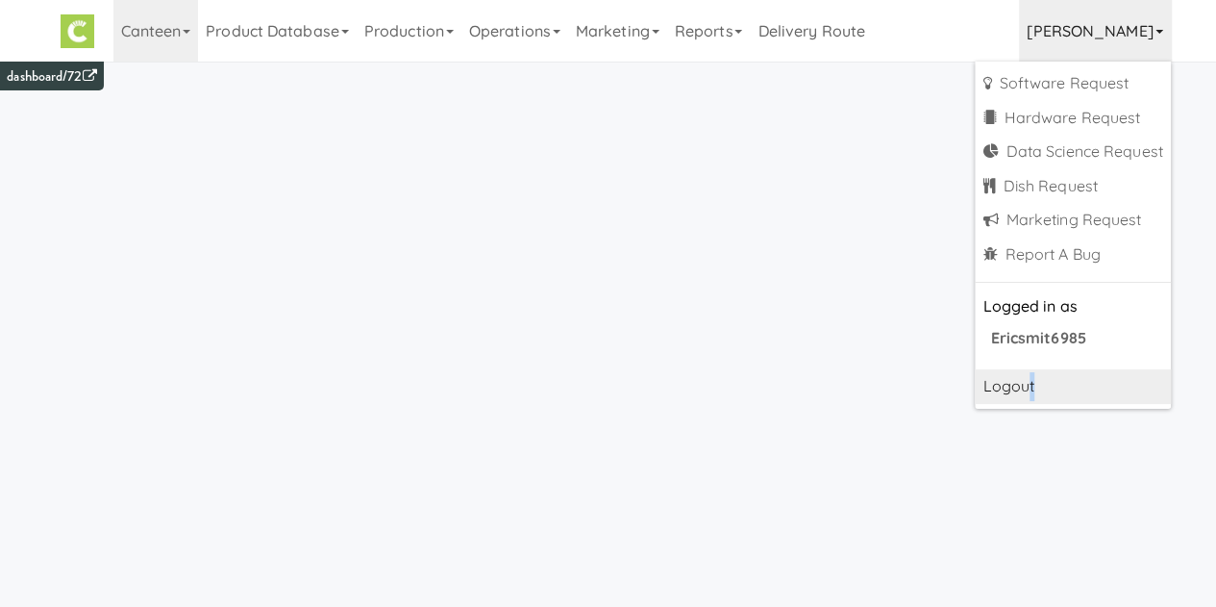
drag, startPoint x: 1012, startPoint y: 402, endPoint x: 1026, endPoint y: 386, distance: 21.2
click at [1026, 386] on link "Logout" at bounding box center [1072, 386] width 195 height 35
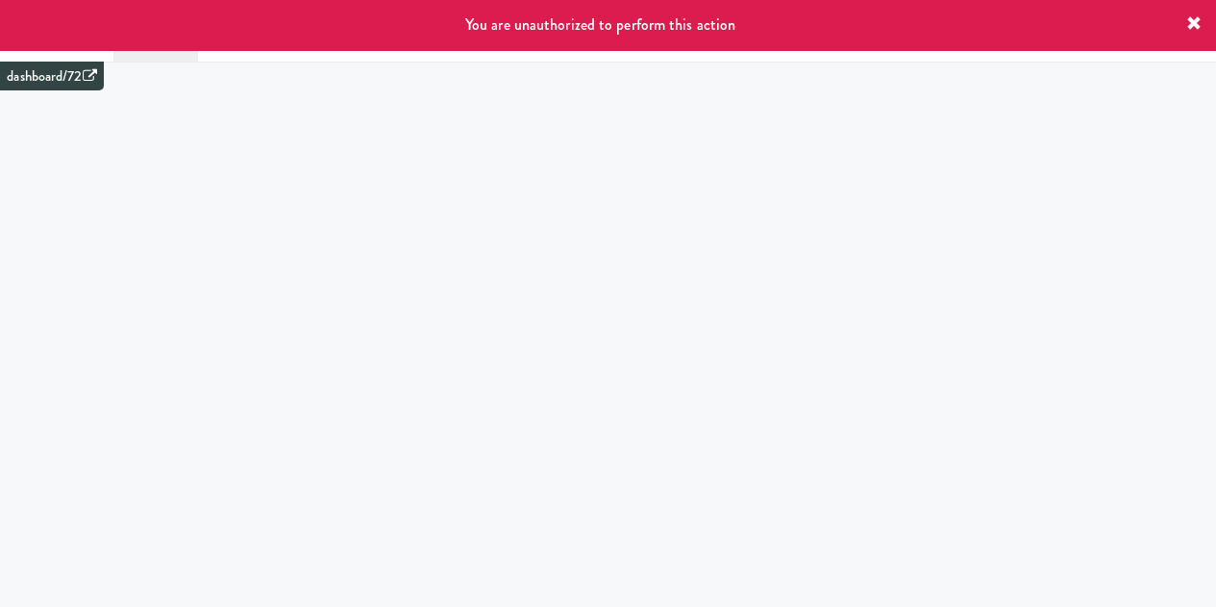
click at [1184, 22] on div "You are unauthorized to perform this action" at bounding box center [608, 25] width 1216 height 50
click at [1193, 28] on icon at bounding box center [1194, 23] width 15 height 15
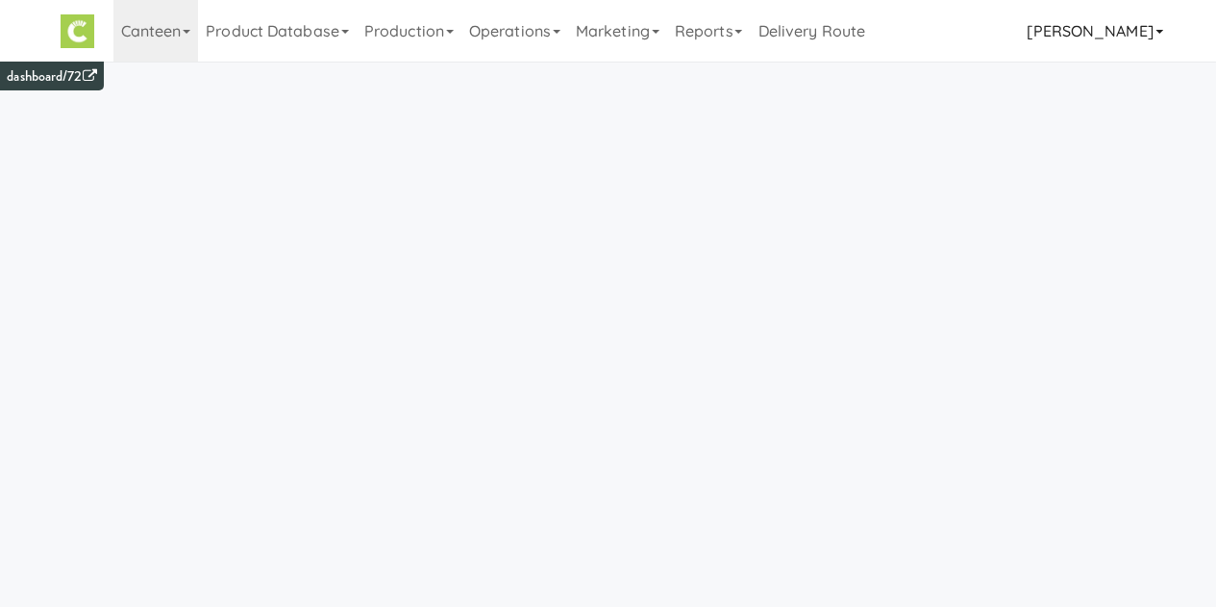
click at [1112, 47] on link "[PERSON_NAME]" at bounding box center [1094, 31] width 151 height 62
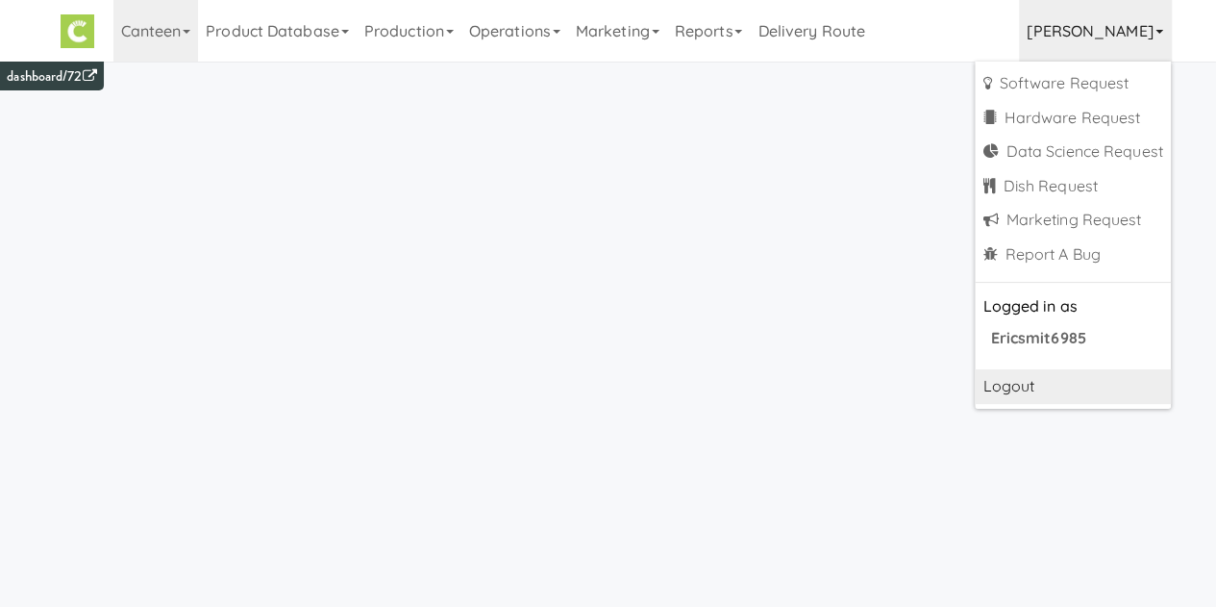
click at [992, 391] on link "Logout" at bounding box center [1072, 386] width 195 height 35
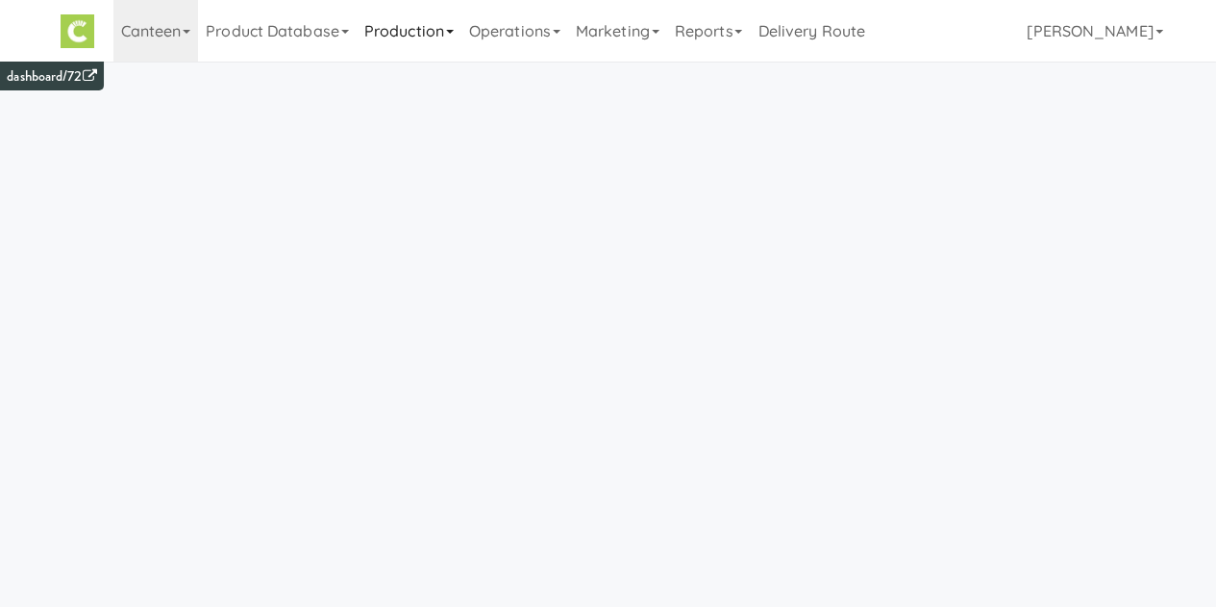
click at [418, 32] on link "Production" at bounding box center [409, 31] width 105 height 62
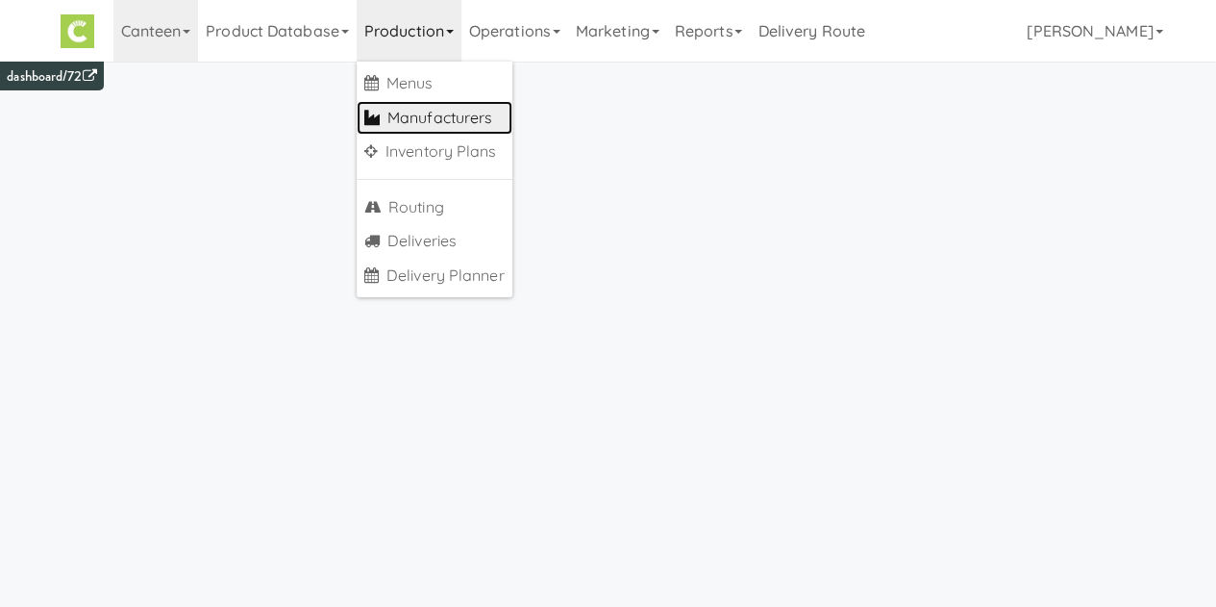
click at [434, 115] on link "Manufacturers" at bounding box center [435, 118] width 156 height 35
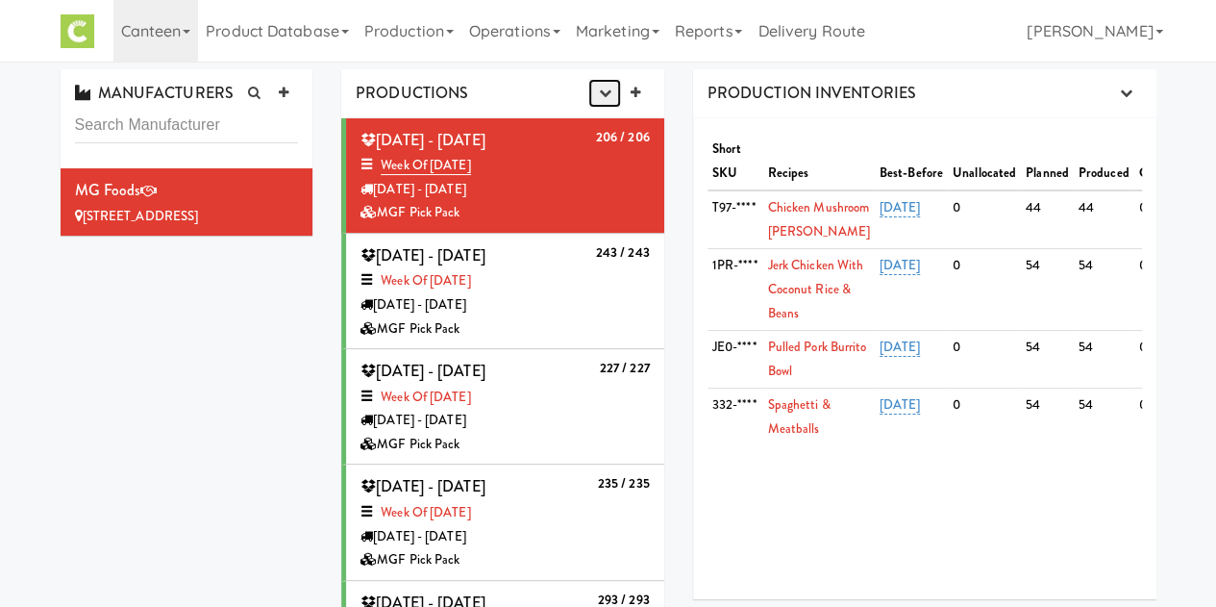
click at [602, 105] on button "button" at bounding box center [604, 93] width 32 height 29
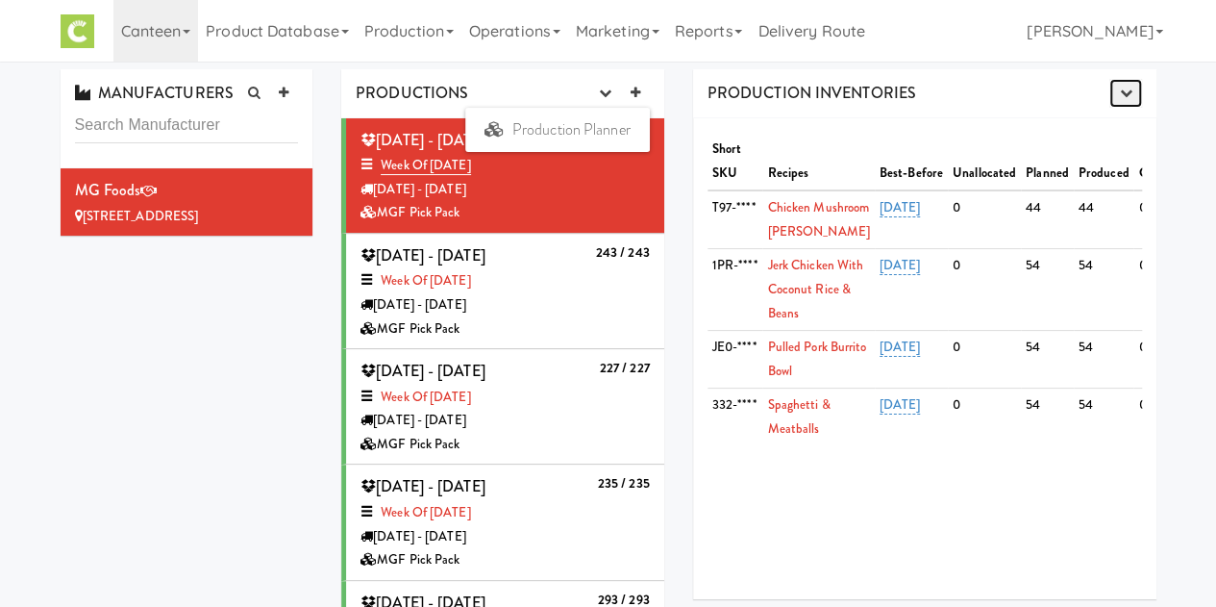
click at [1128, 98] on icon "button" at bounding box center [1125, 93] width 12 height 12
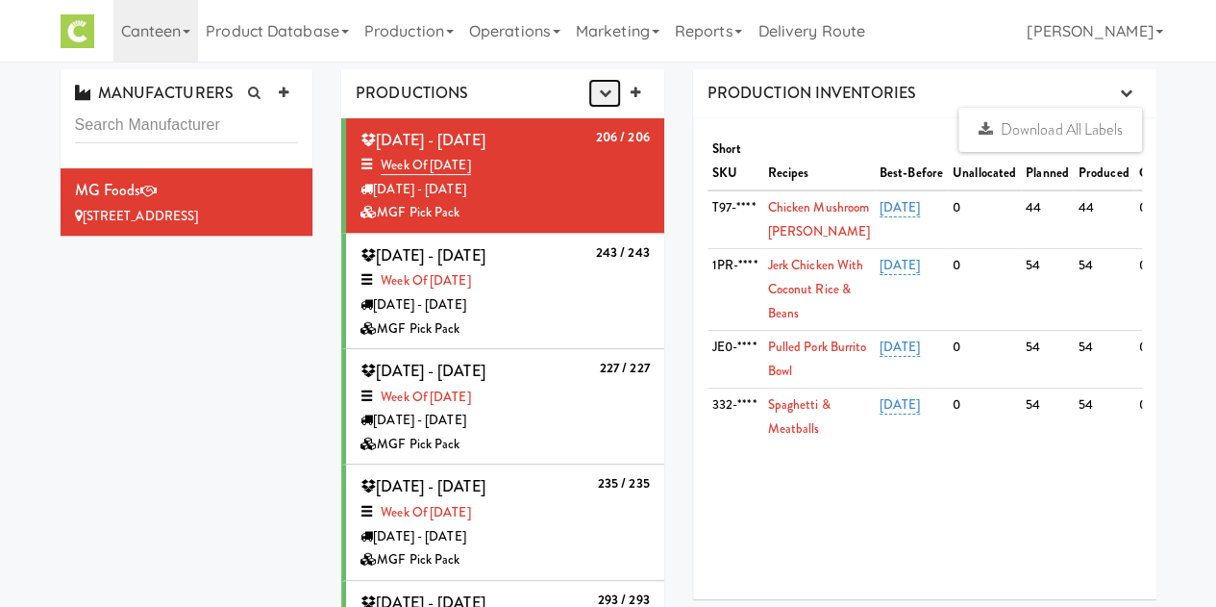
click at [600, 87] on icon "button" at bounding box center [604, 93] width 12 height 12
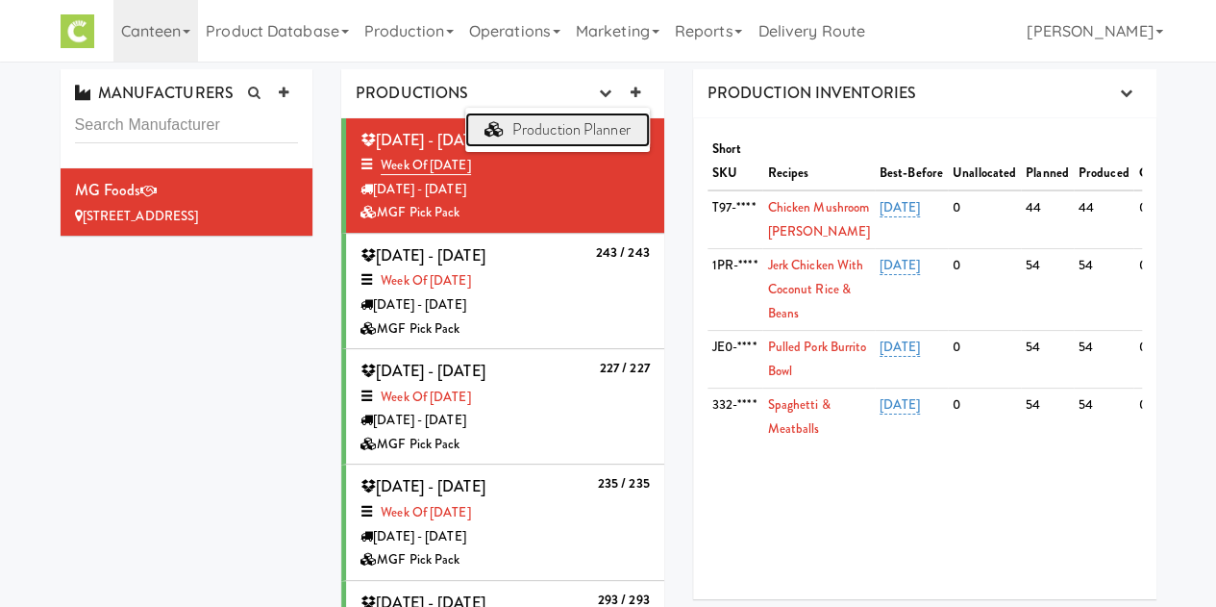
click at [577, 125] on link "Production Planner" at bounding box center [557, 129] width 185 height 35
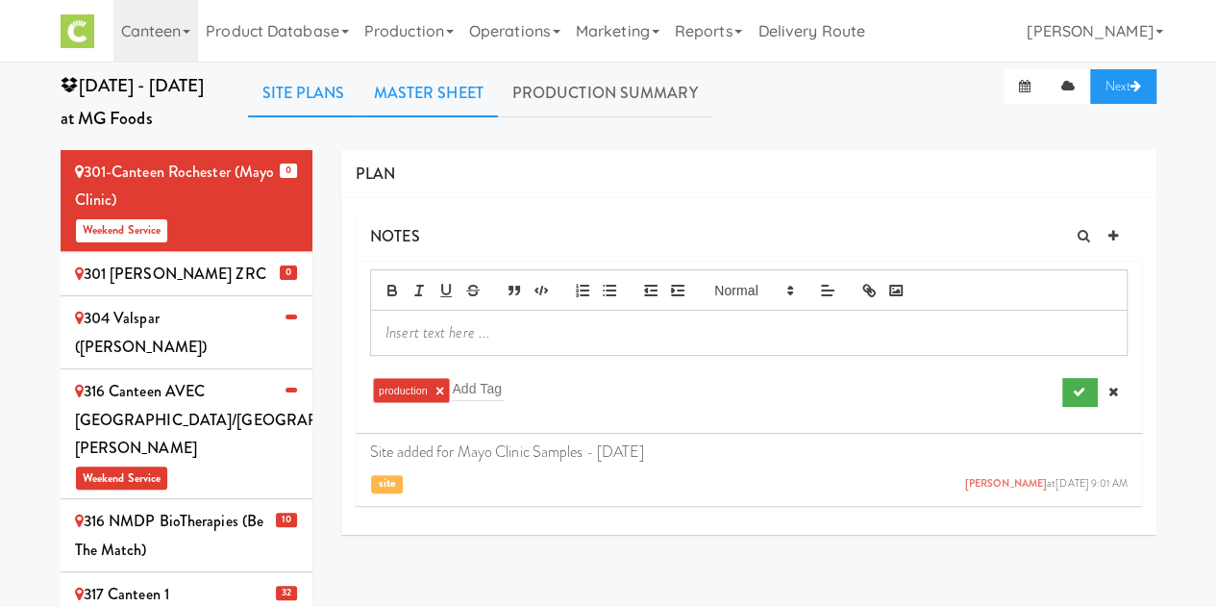
click at [445, 87] on link "Master Sheet" at bounding box center [429, 93] width 138 height 48
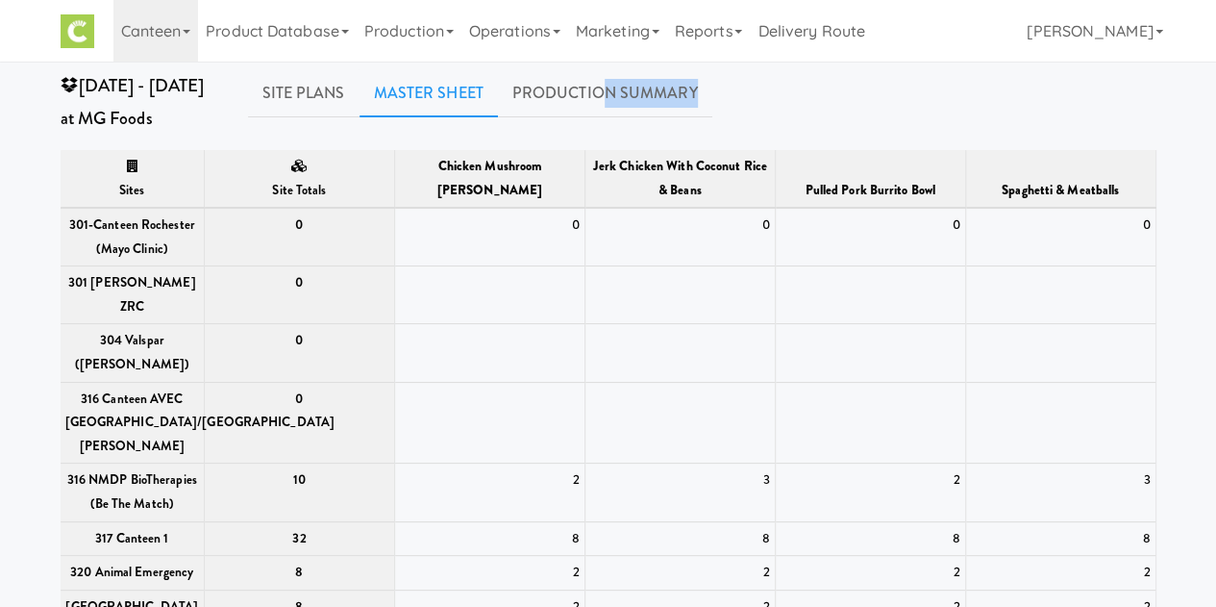
drag, startPoint x: 600, startPoint y: 94, endPoint x: 1230, endPoint y: 203, distance: 639.1
click at [1216, 203] on html "Okay Okay Select date: previous 2025-Aug next Su Mo Tu We Th Fr Sa 27 28 29 30 …" at bounding box center [608, 303] width 1216 height 607
click at [1183, 110] on div "[DATE] - [DATE] at MG Foods Site Plans Master Sheet Production Summary 0 301-Ca…" at bounding box center [608, 470] width 1216 height 802
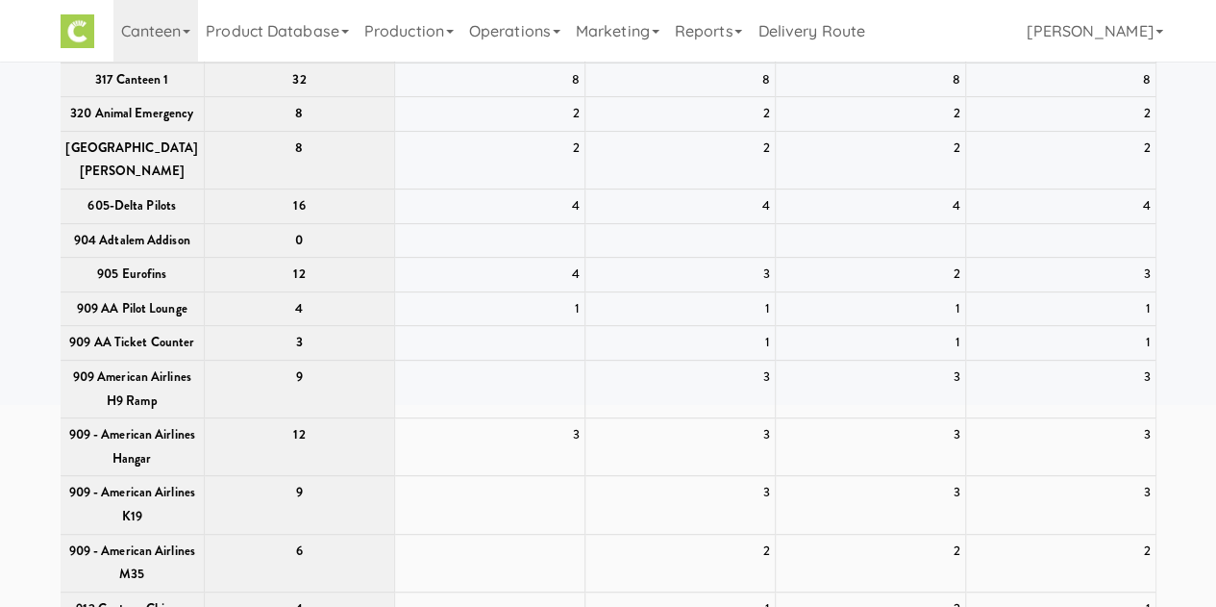
scroll to position [178, 0]
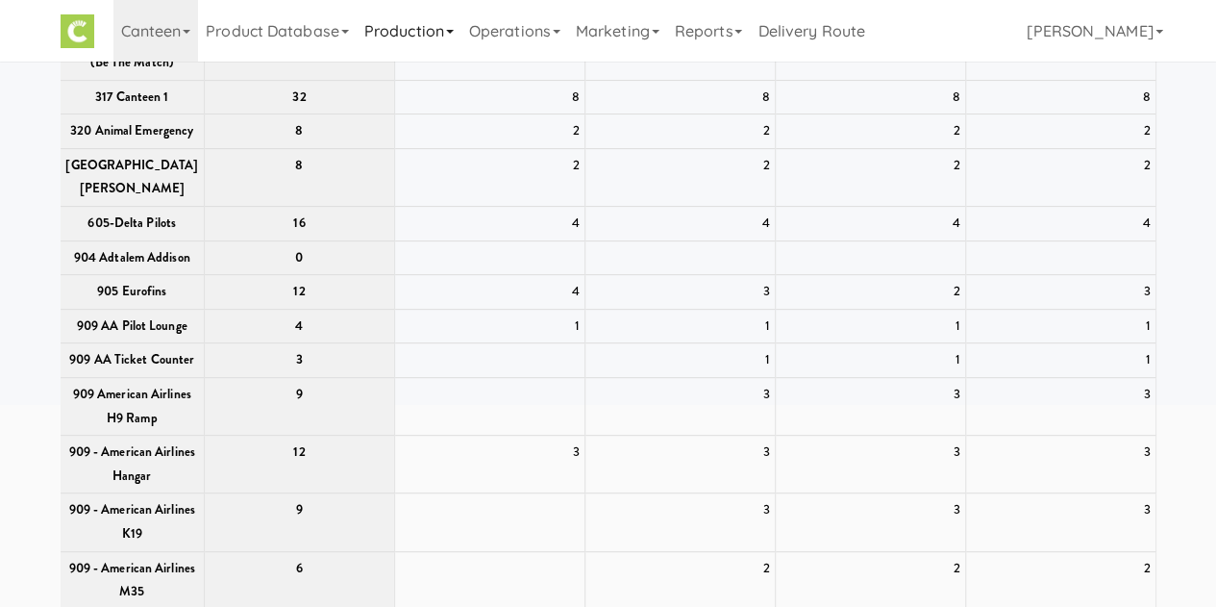
click at [417, 40] on link "Production" at bounding box center [409, 31] width 105 height 62
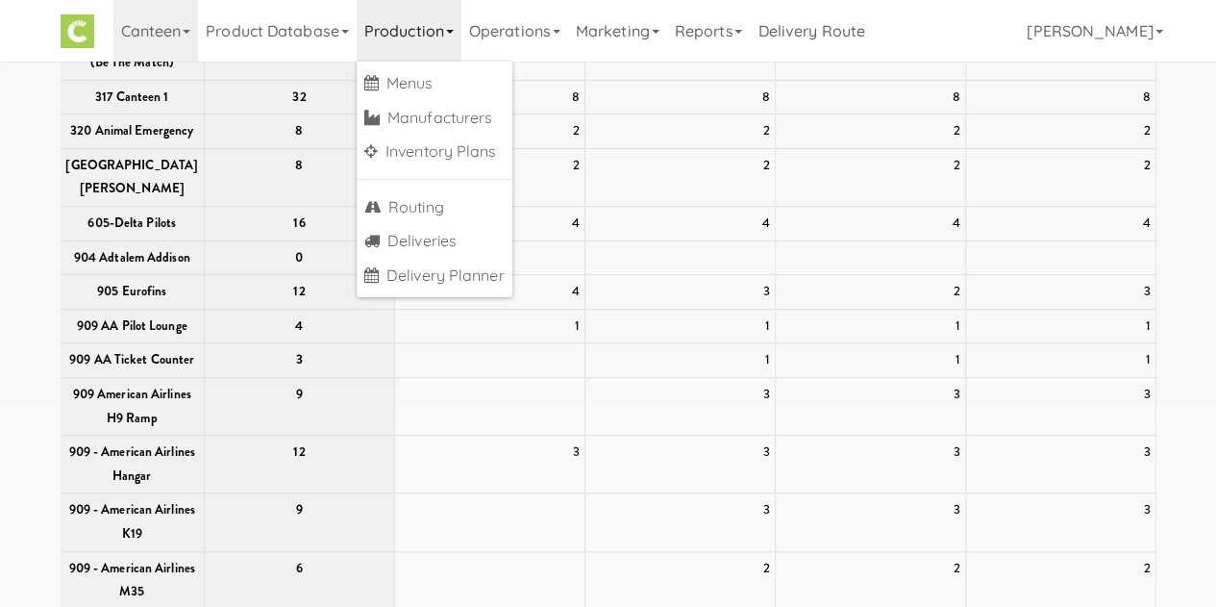
scroll to position [0, 0]
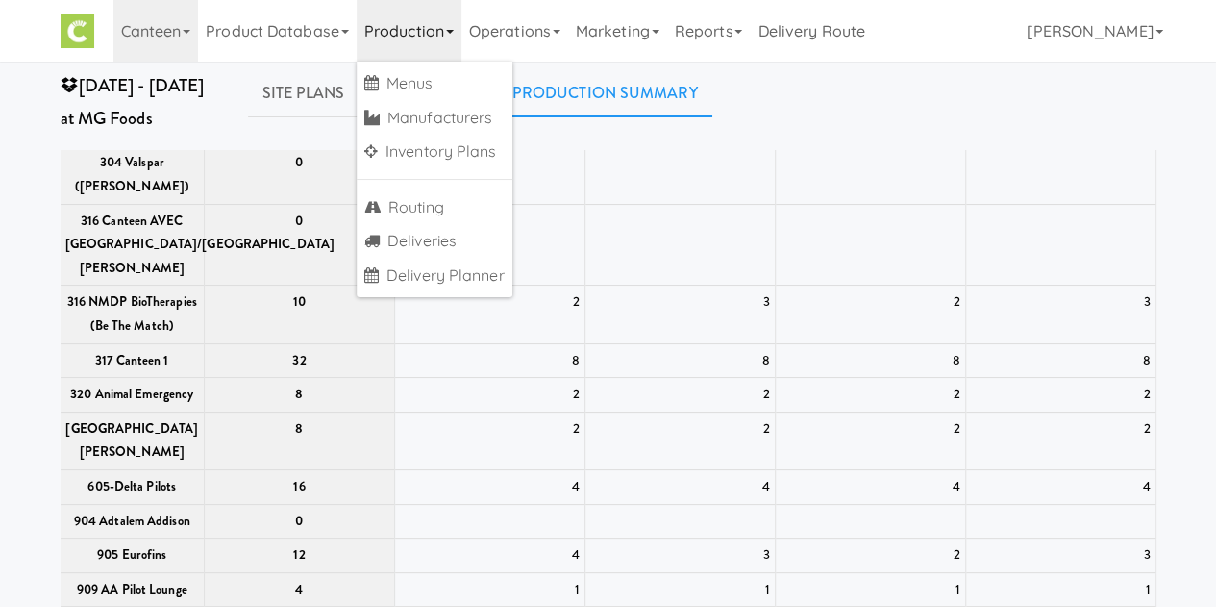
click at [597, 87] on link "Production Summary" at bounding box center [605, 93] width 214 height 48
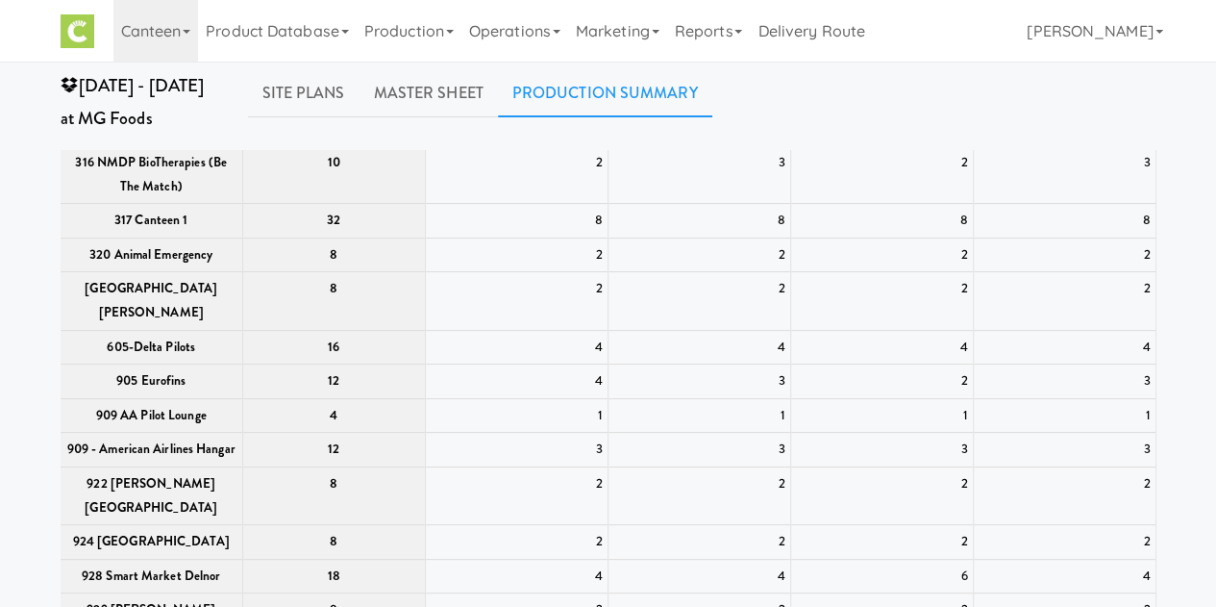
click at [598, 108] on link "Production Summary" at bounding box center [605, 93] width 214 height 48
click at [260, 95] on link "Site Plans" at bounding box center [304, 93] width 112 height 48
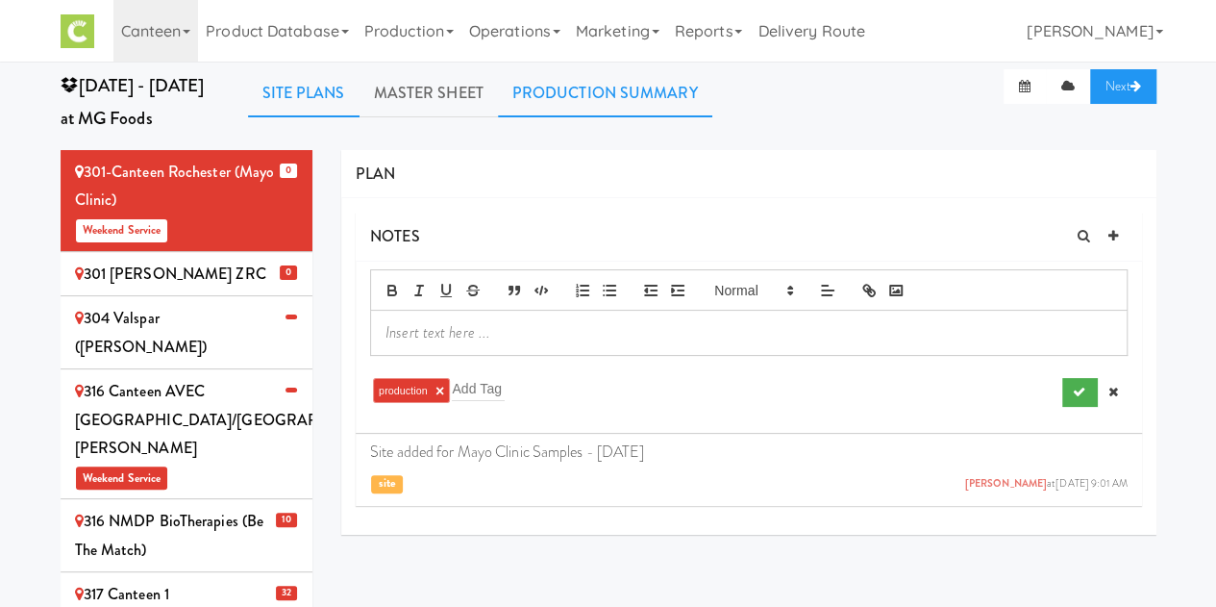
click at [572, 80] on link "Production Summary" at bounding box center [605, 93] width 214 height 48
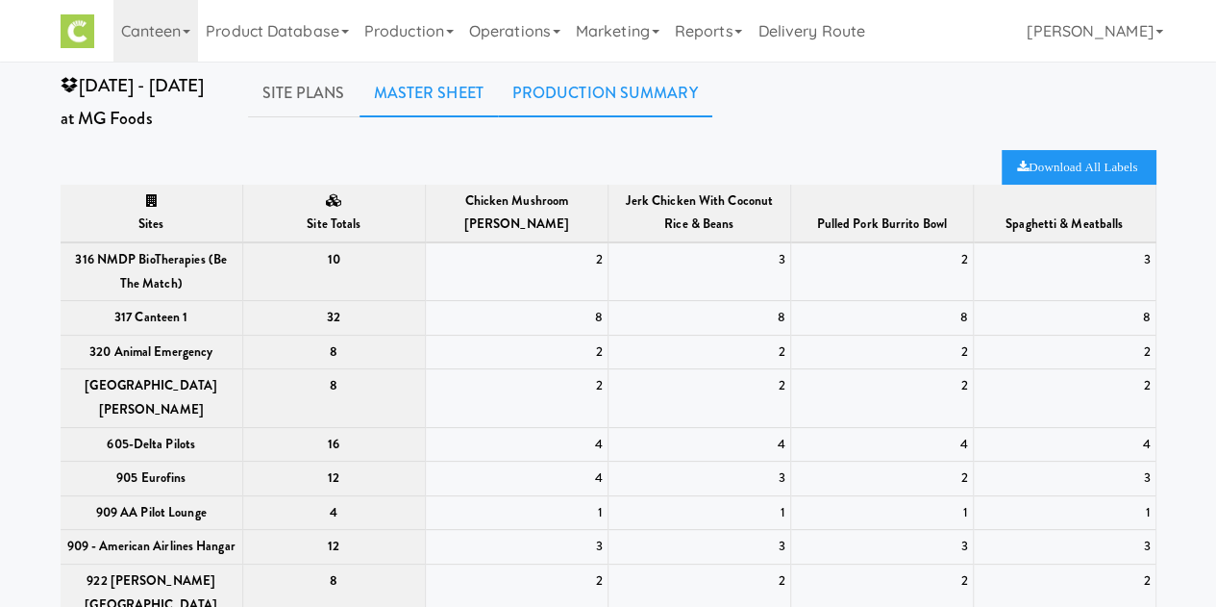
click at [400, 90] on link "Master Sheet" at bounding box center [429, 93] width 138 height 48
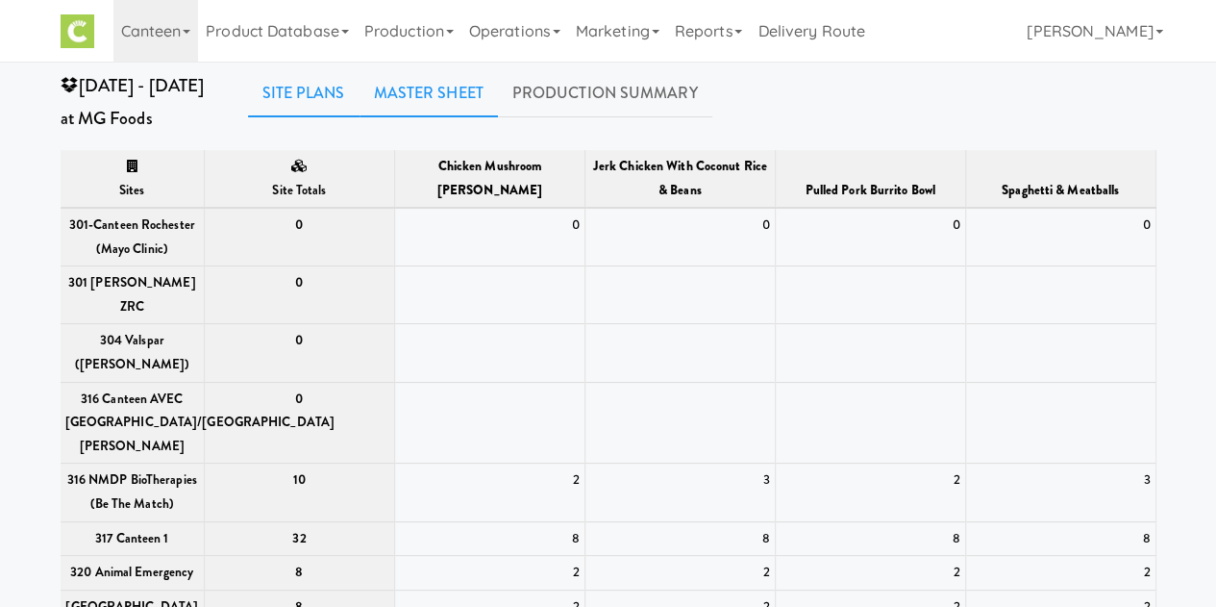
click at [342, 91] on link "Site Plans" at bounding box center [304, 93] width 112 height 48
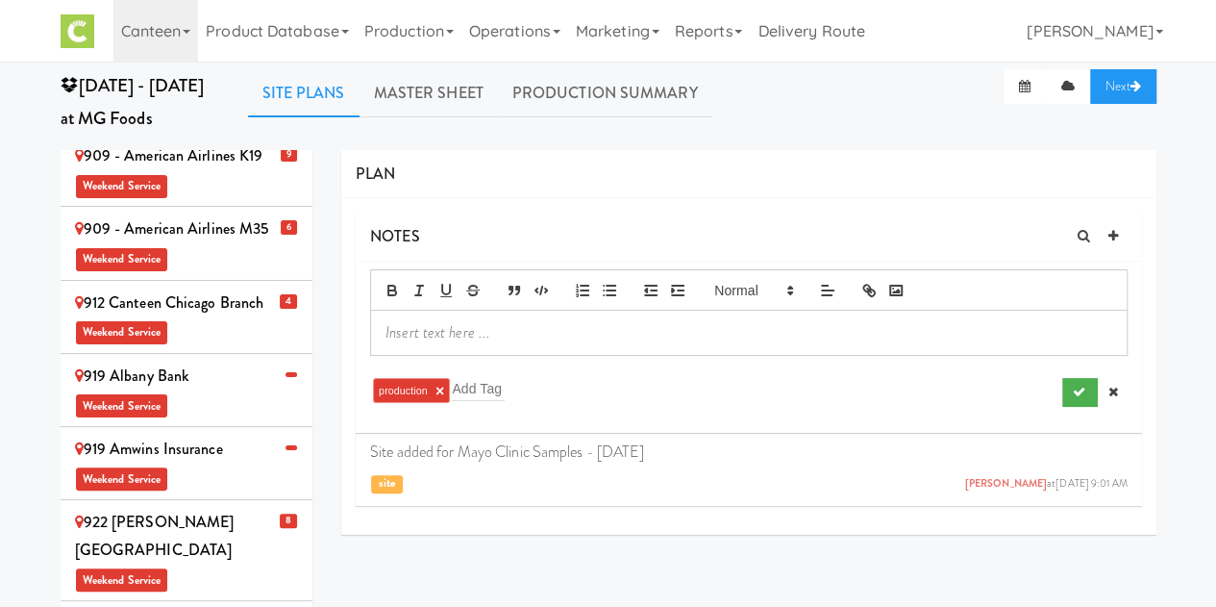
scroll to position [1350, 0]
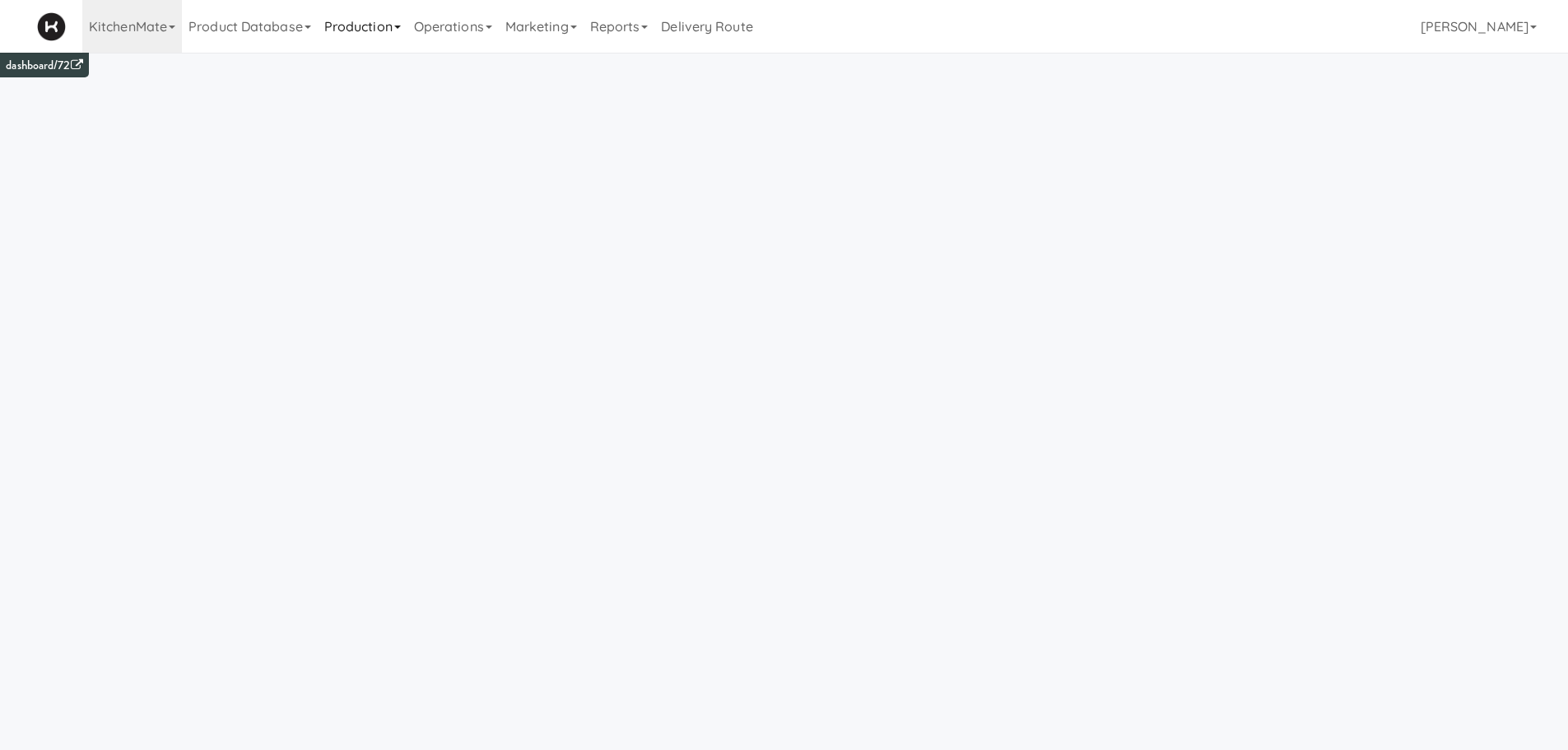
click at [371, 39] on link "Production" at bounding box center [362, 27] width 90 height 53
click at [385, 105] on link "Manufacturers" at bounding box center [384, 101] width 134 height 30
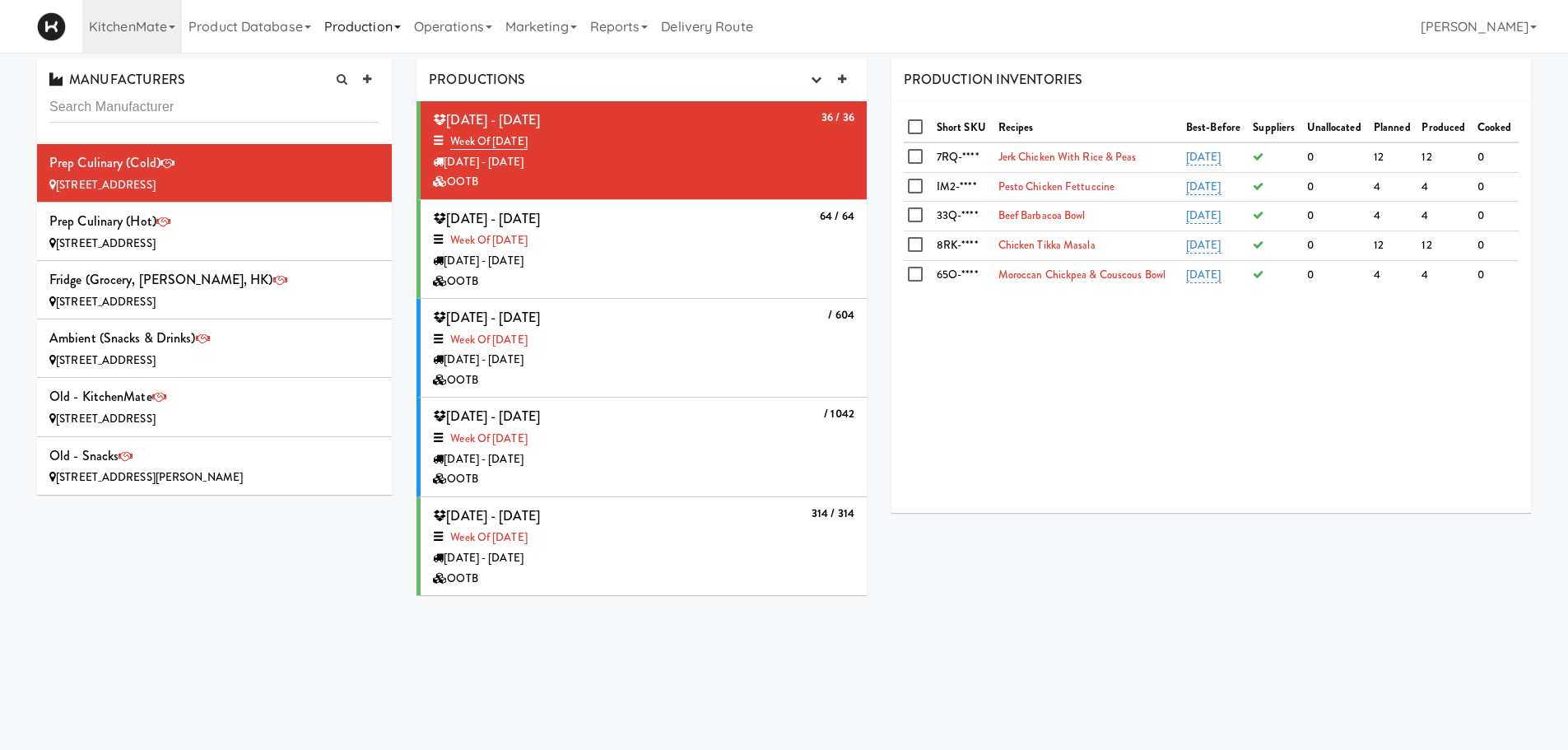
click at [364, 38] on link "Production" at bounding box center [362, 27] width 90 height 53
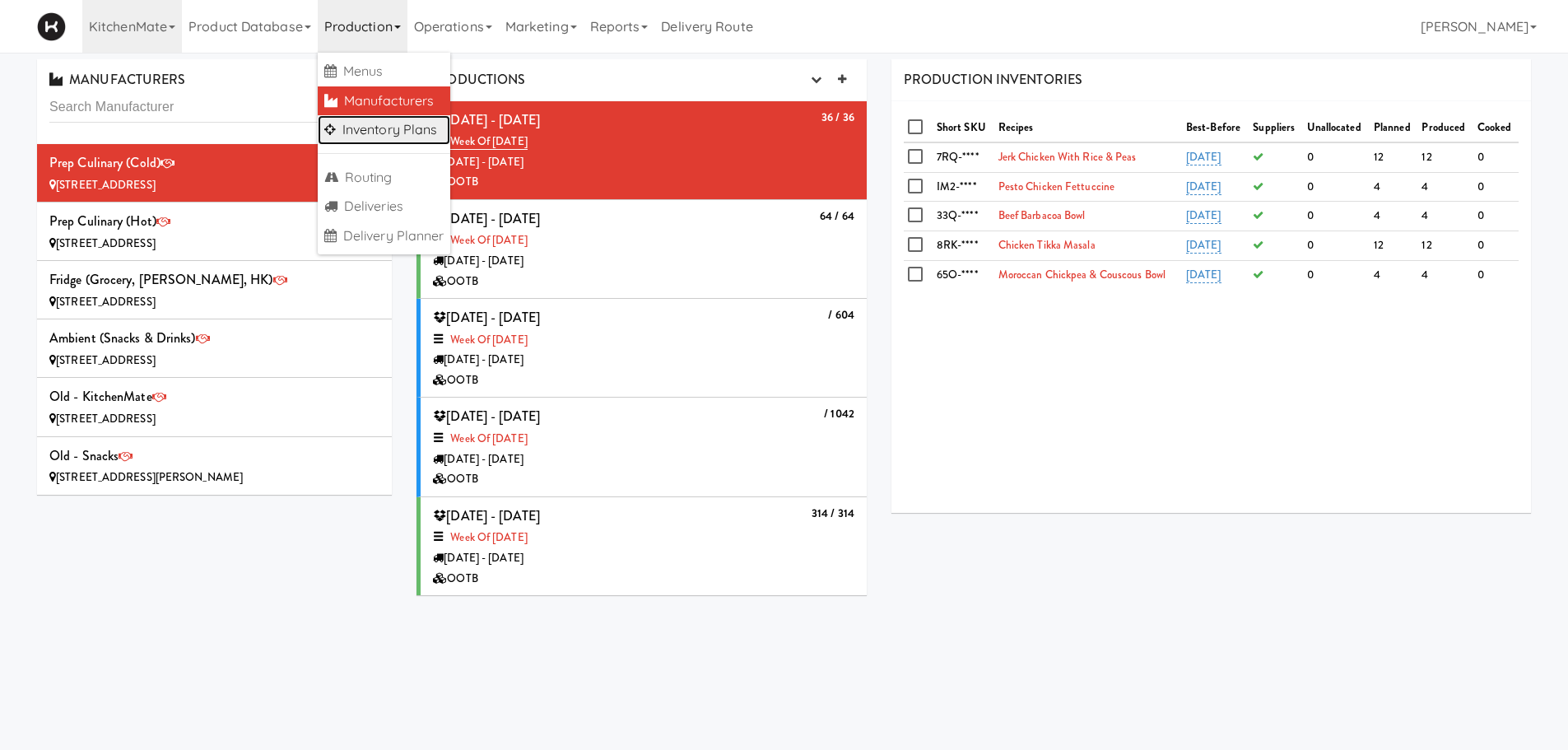
click at [395, 124] on link "Inventory Plans" at bounding box center [384, 130] width 134 height 30
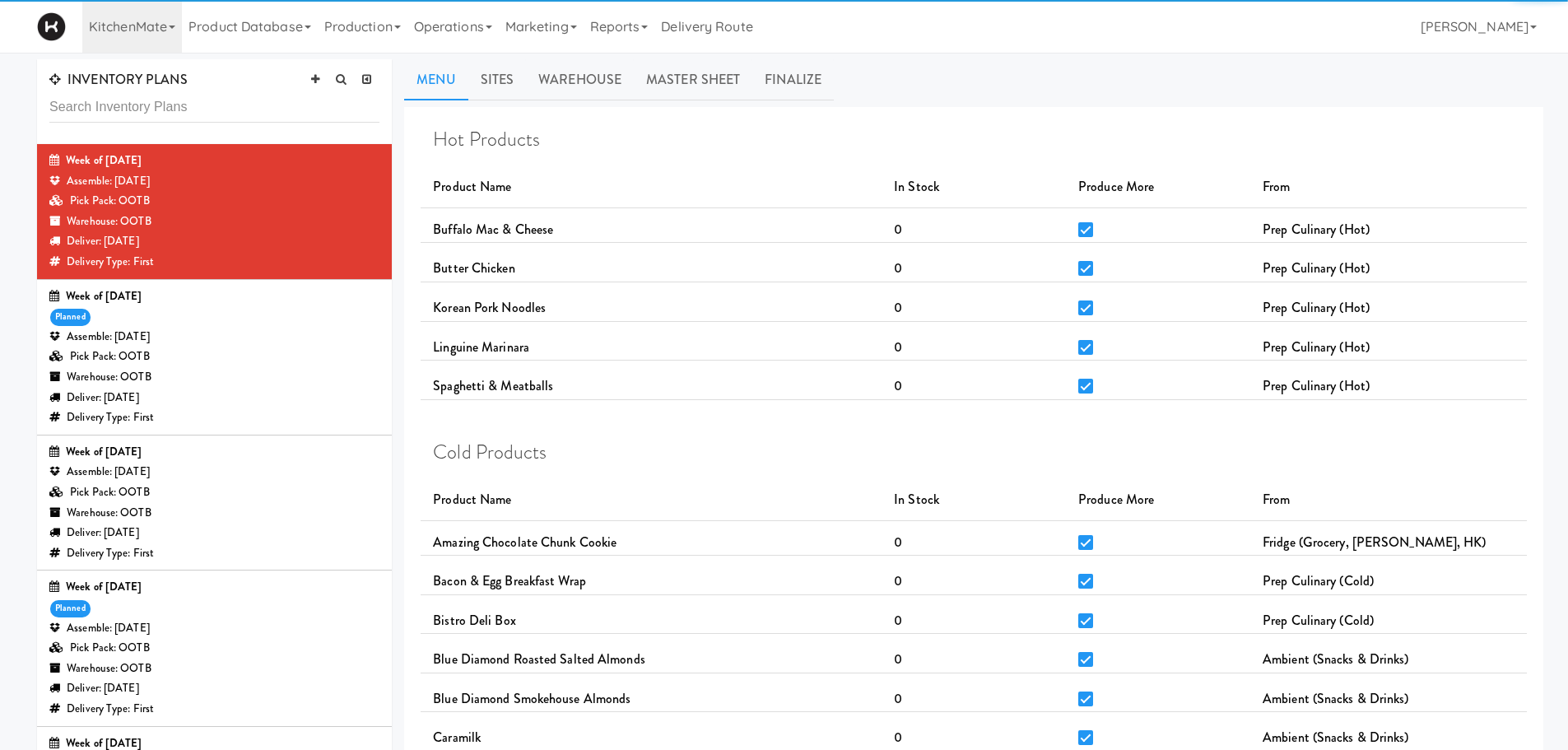
click at [293, 376] on div "Warehouse: OOTB" at bounding box center [215, 378] width 330 height 21
